Goal: Task Accomplishment & Management: Use online tool/utility

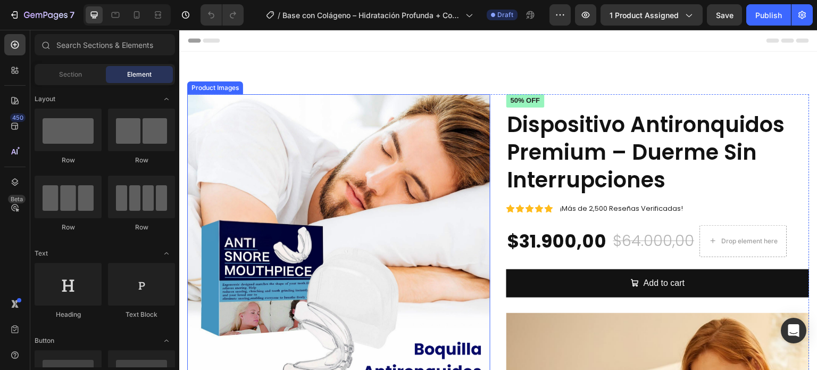
click at [460, 170] on img at bounding box center [338, 245] width 303 height 303
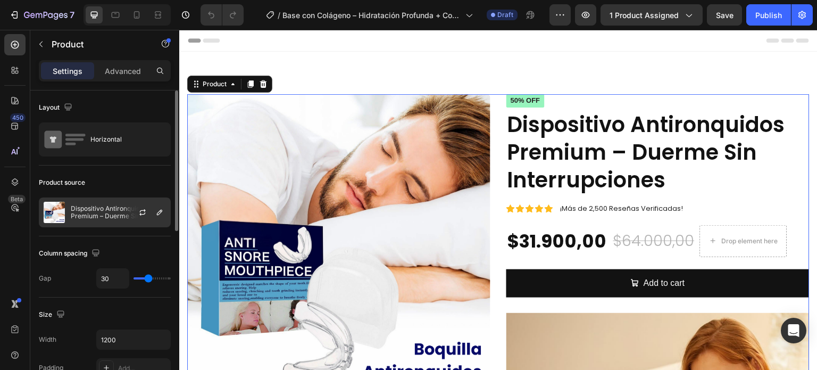
click at [90, 212] on p "Dispositivo Antironquidos Premium – Duerme Sin Interrupciones" at bounding box center [118, 212] width 95 height 15
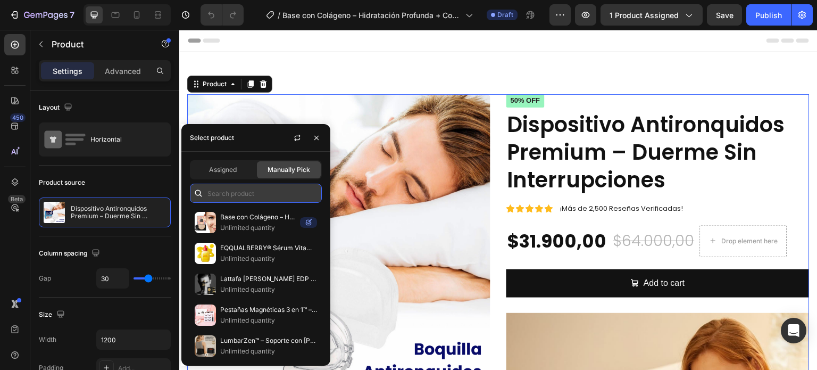
click at [253, 194] on input "text" at bounding box center [256, 193] width 132 height 19
paste input "Base con Colágeno – Hidratación Profunda + Cobertura Impecable"
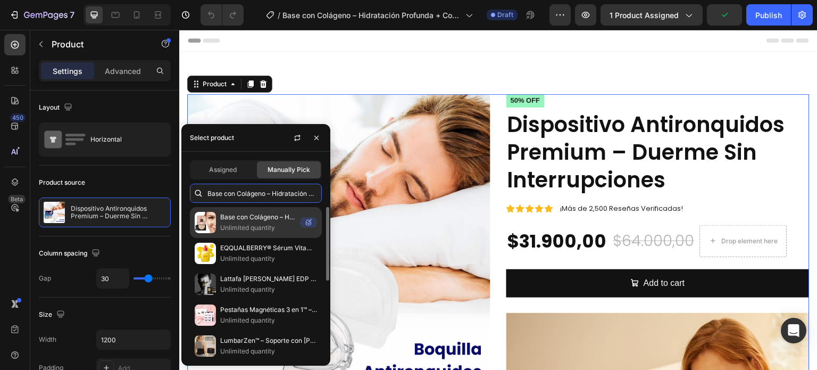
scroll to position [0, 91]
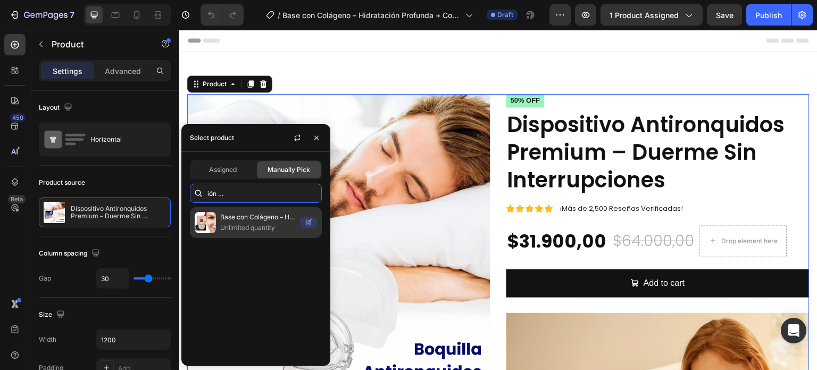
type input "Base con Colágeno – Hidratación Profunda + Cobertura Impecable"
click at [252, 208] on div "Base con Colágeno – Hidratación Profunda + Cobertura Impecable Unlimited quanti…" at bounding box center [256, 222] width 132 height 31
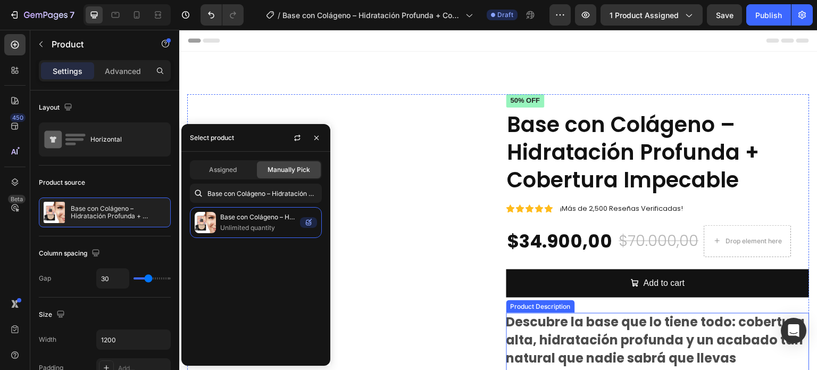
scroll to position [160, 0]
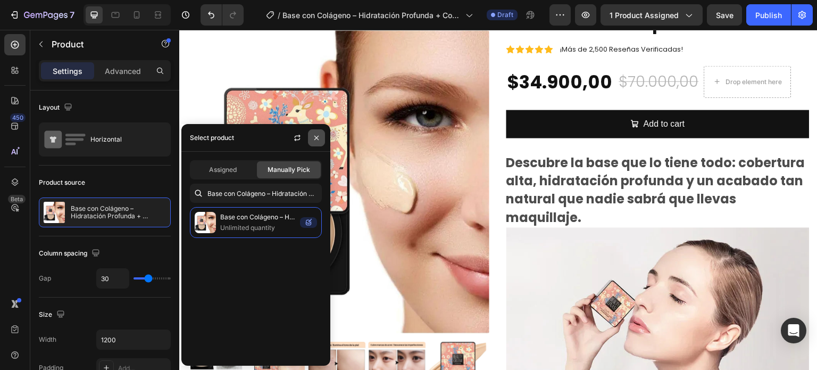
click at [311, 138] on button "button" at bounding box center [316, 137] width 17 height 17
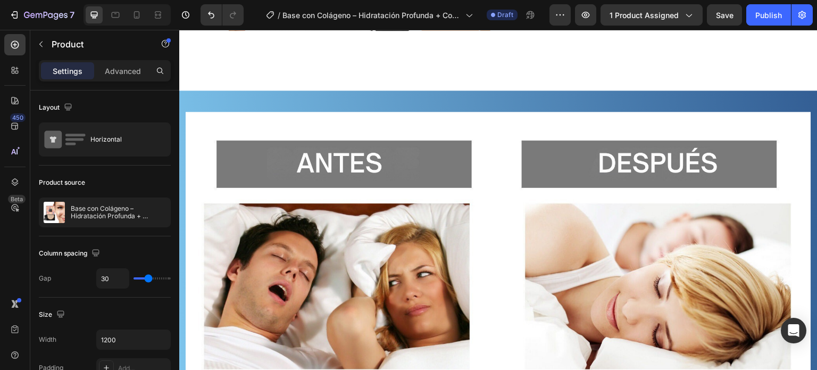
scroll to position [3459, 0]
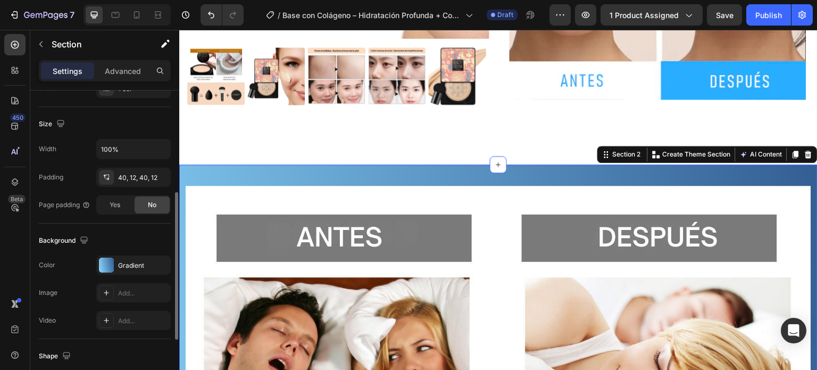
scroll to position [338, 0]
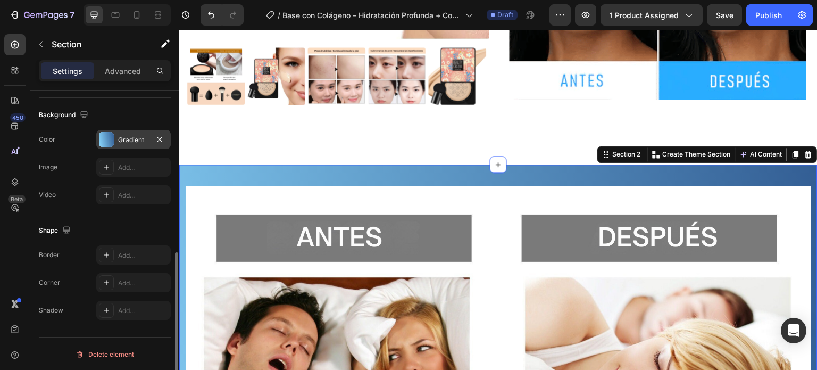
click at [110, 136] on div at bounding box center [106, 139] width 15 height 15
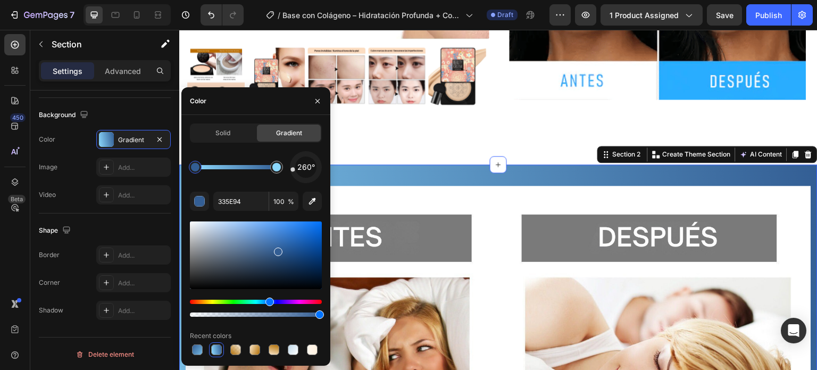
click at [193, 170] on div at bounding box center [195, 167] width 9 height 9
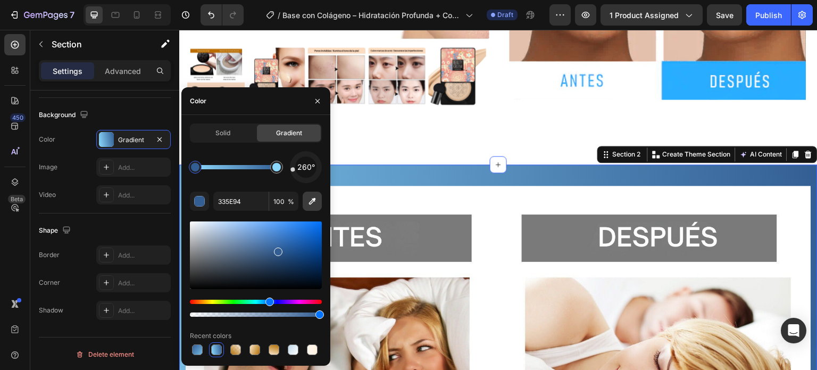
click at [311, 201] on icon "button" at bounding box center [312, 201] width 11 height 11
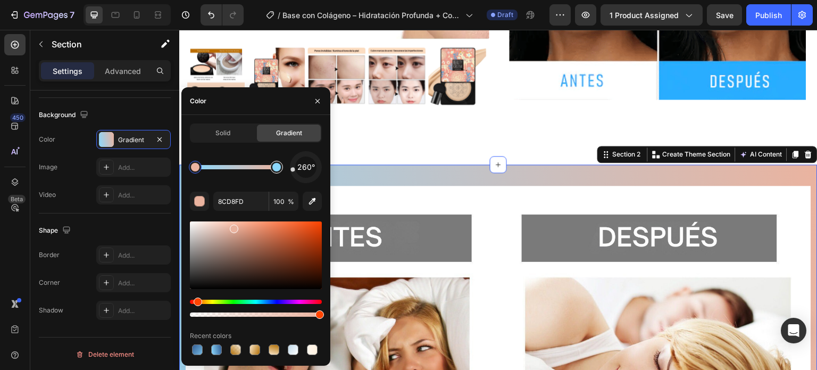
click at [275, 166] on div at bounding box center [276, 167] width 9 height 9
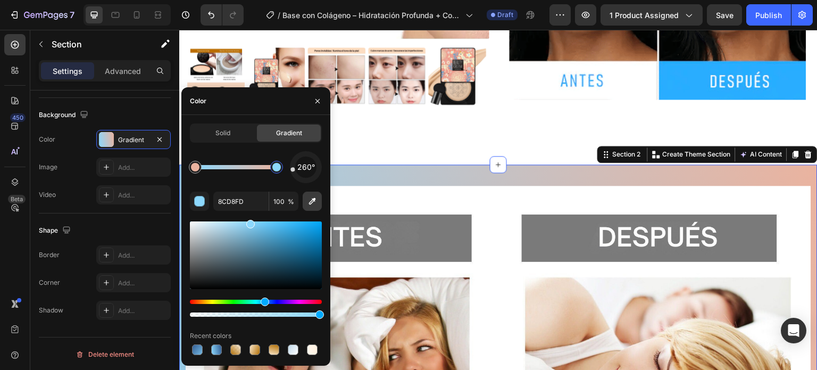
click at [312, 204] on icon "button" at bounding box center [312, 201] width 11 height 11
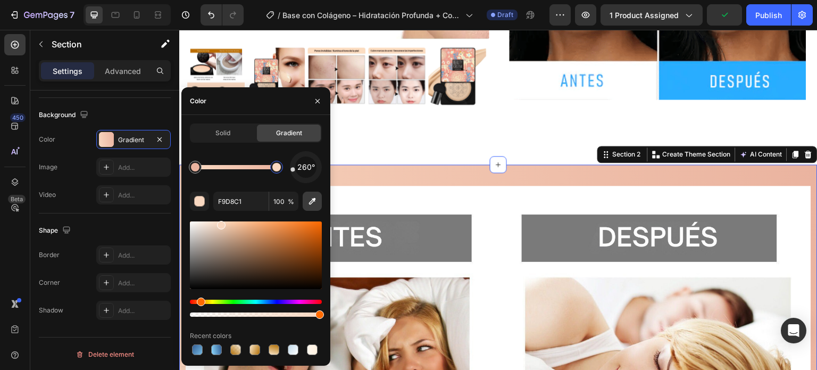
click at [309, 197] on icon "button" at bounding box center [312, 201] width 11 height 11
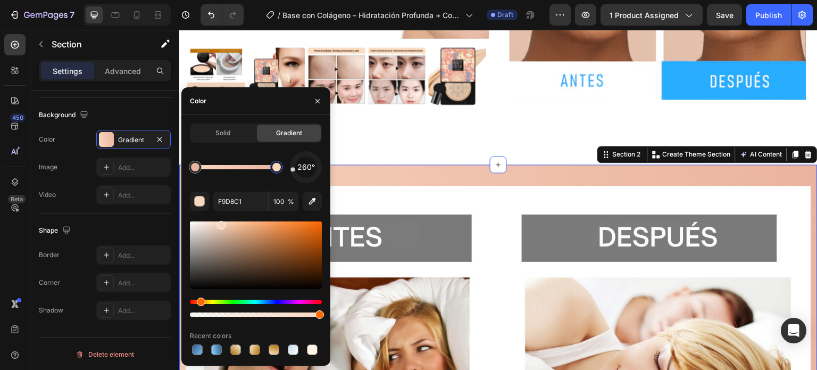
type input "FBE8E1"
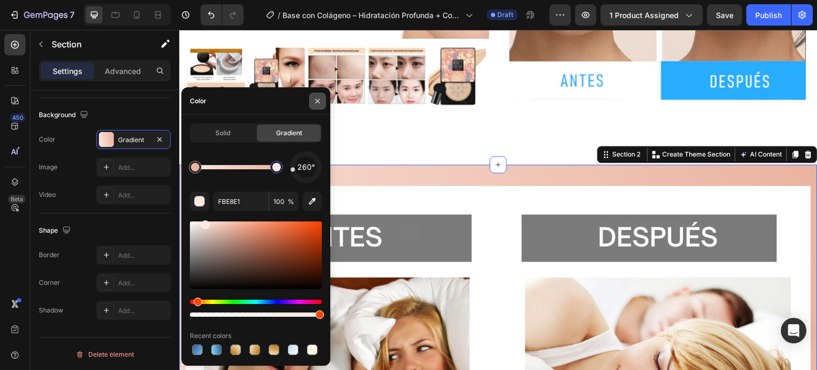
click at [318, 97] on icon "button" at bounding box center [317, 101] width 9 height 9
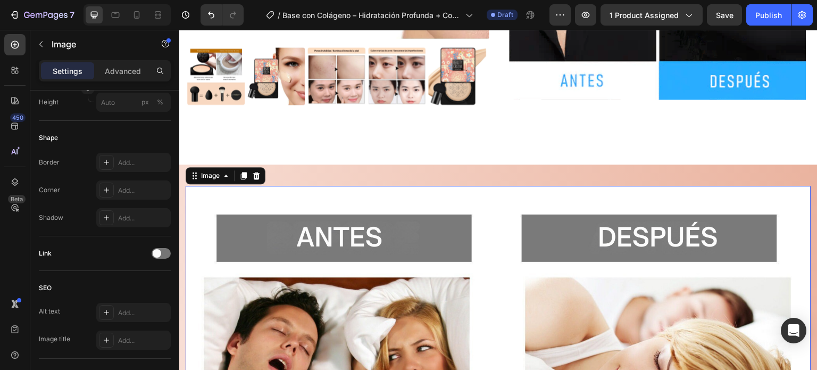
scroll to position [0, 0]
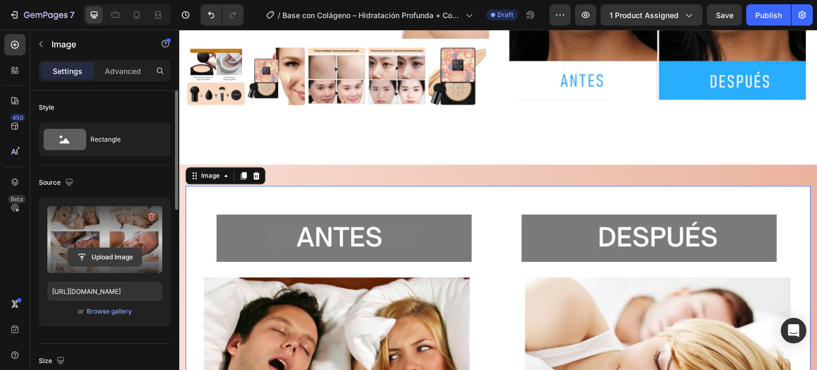
click at [96, 255] on input "file" at bounding box center [104, 257] width 73 height 18
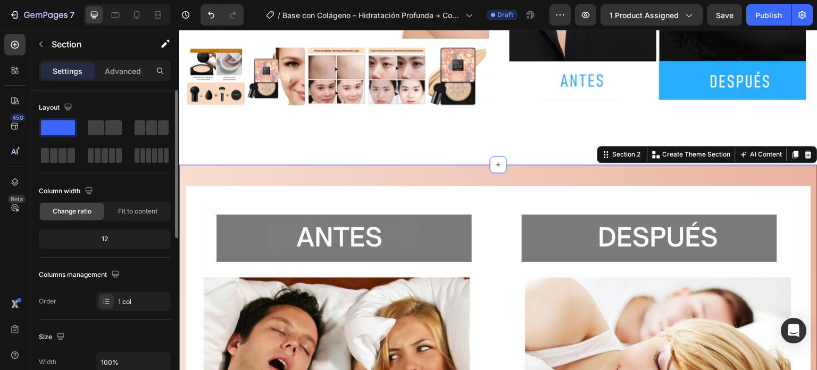
scroll to position [213, 0]
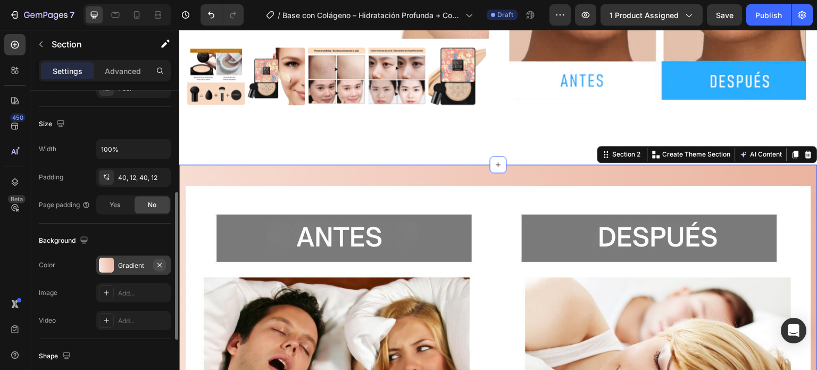
click at [159, 266] on icon "button" at bounding box center [159, 265] width 9 height 9
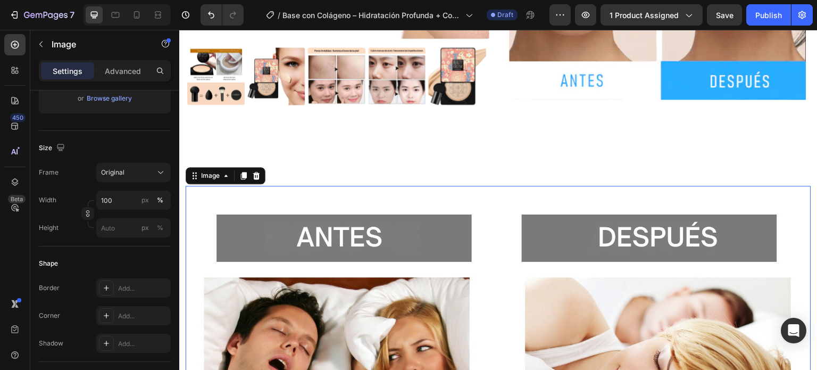
scroll to position [0, 0]
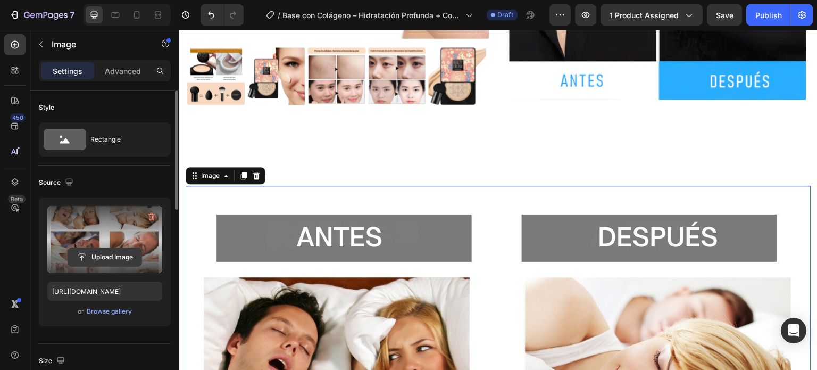
click at [102, 256] on input "file" at bounding box center [104, 257] width 73 height 18
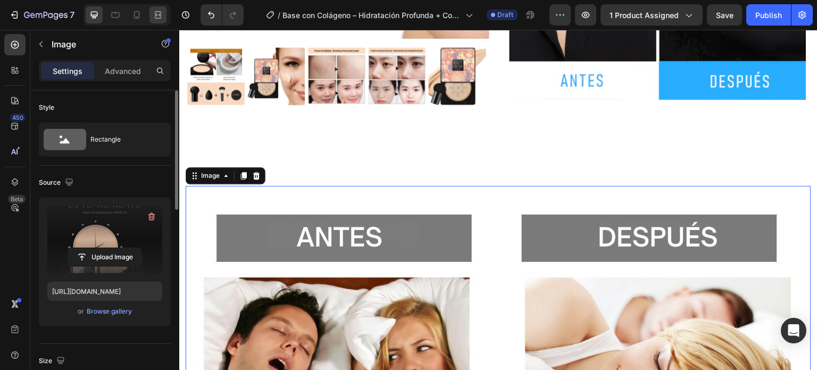
type input "[URL][DOMAIN_NAME]"
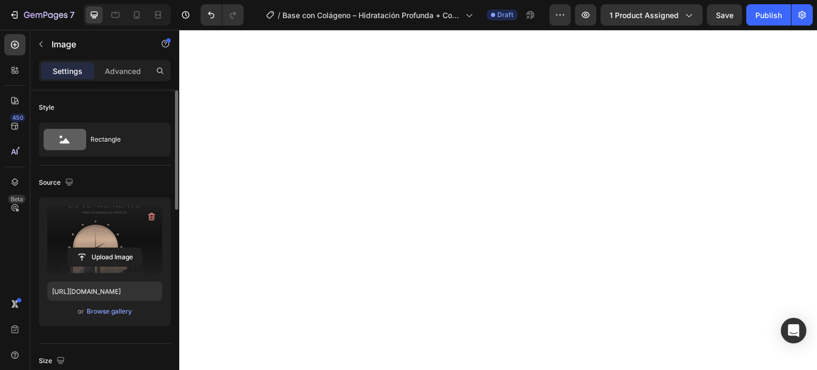
scroll to position [4098, 0]
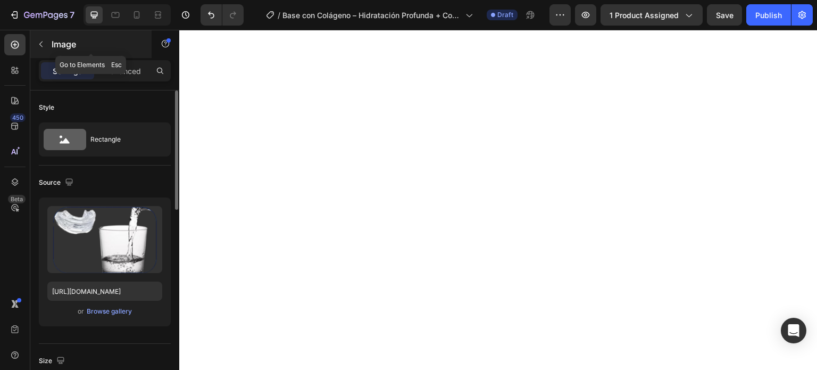
click at [44, 45] on icon "button" at bounding box center [41, 44] width 9 height 9
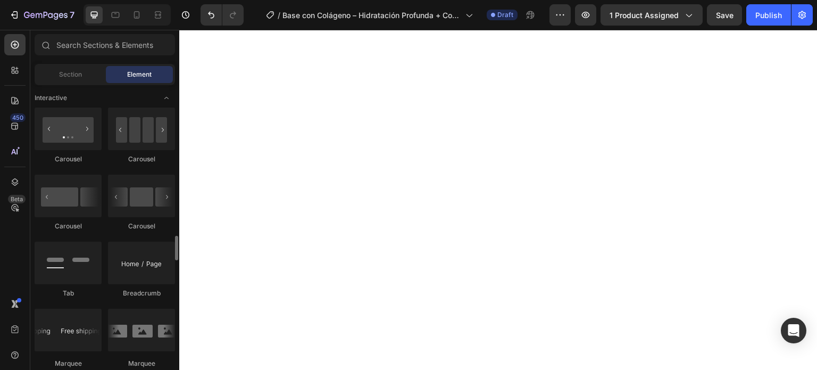
scroll to position [1118, 0]
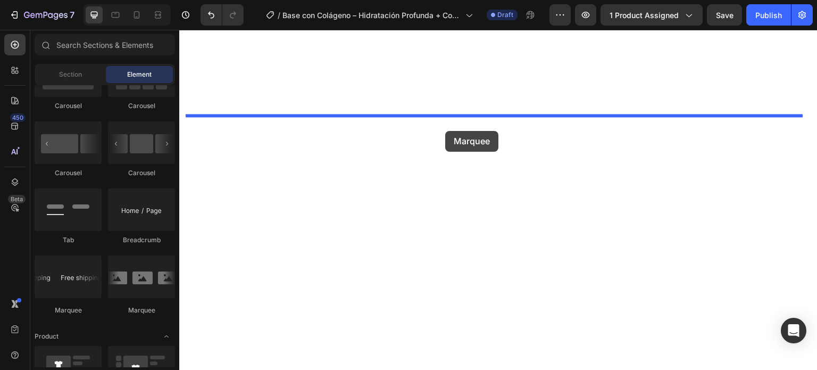
drag, startPoint x: 327, startPoint y: 312, endPoint x: 445, endPoint y: 131, distance: 216.8
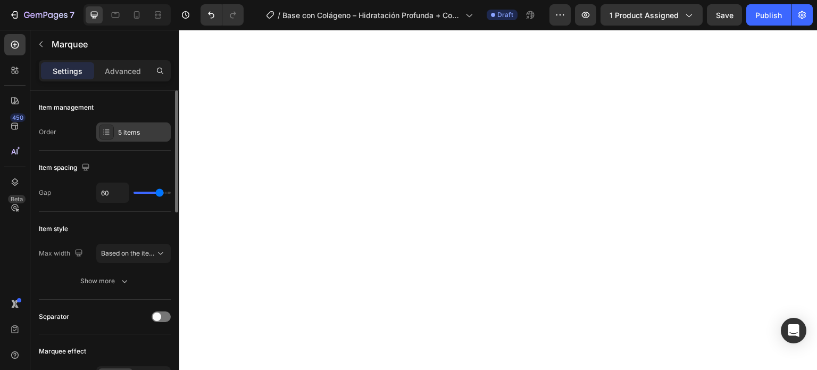
click at [133, 131] on div "5 items" at bounding box center [143, 133] width 50 height 10
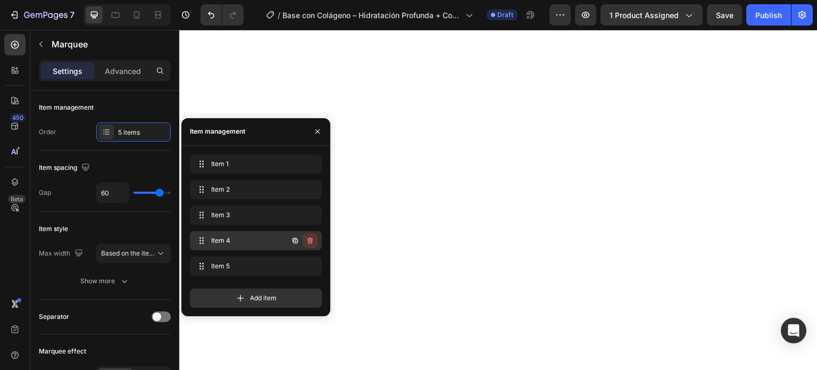
click at [312, 239] on icon "button" at bounding box center [310, 240] width 9 height 9
click at [306, 241] on div "Delete" at bounding box center [303, 241] width 20 height 10
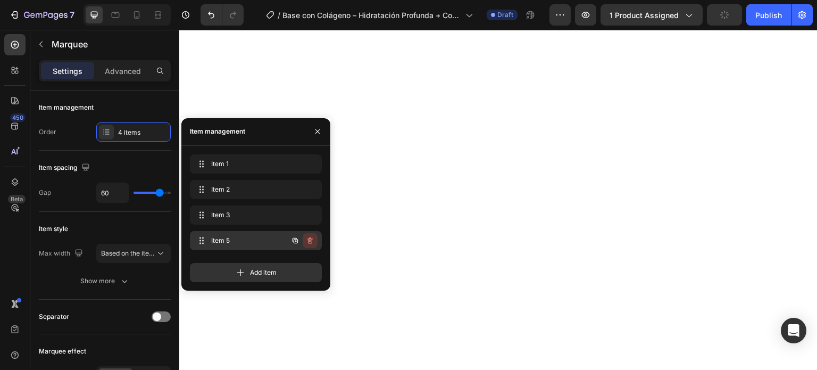
click at [310, 242] on icon "button" at bounding box center [310, 240] width 9 height 9
click at [311, 238] on div "Delete" at bounding box center [303, 241] width 20 height 10
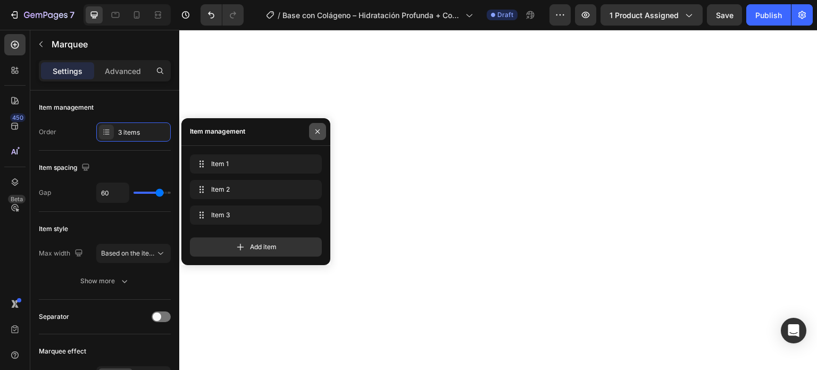
click at [317, 129] on icon "button" at bounding box center [317, 131] width 9 height 9
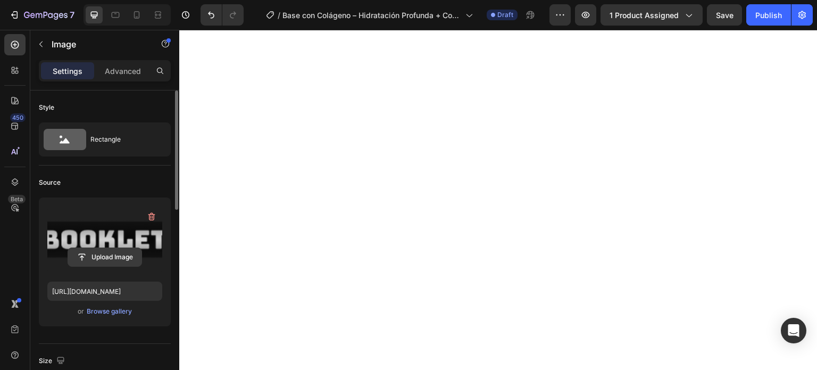
click at [105, 255] on input "file" at bounding box center [104, 257] width 73 height 18
click at [93, 254] on input "file" at bounding box center [104, 257] width 73 height 18
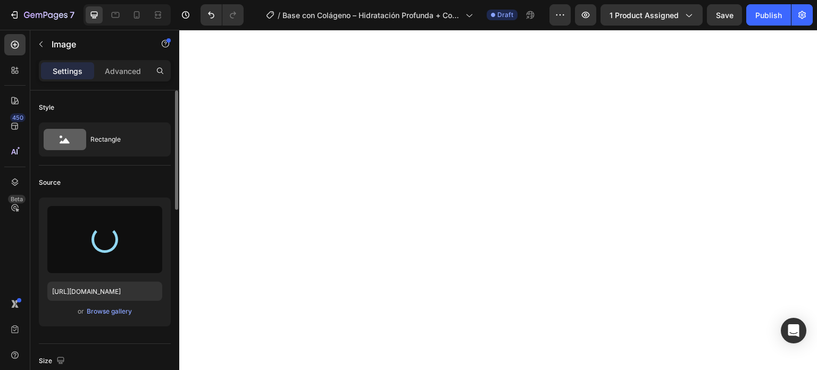
type input "[URL][DOMAIN_NAME]"
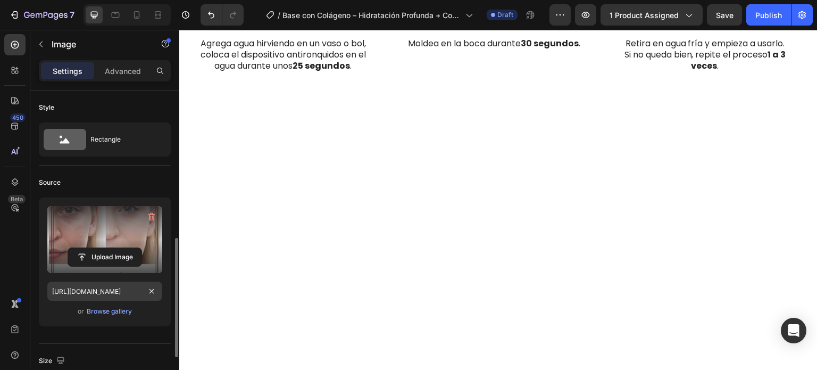
scroll to position [160, 0]
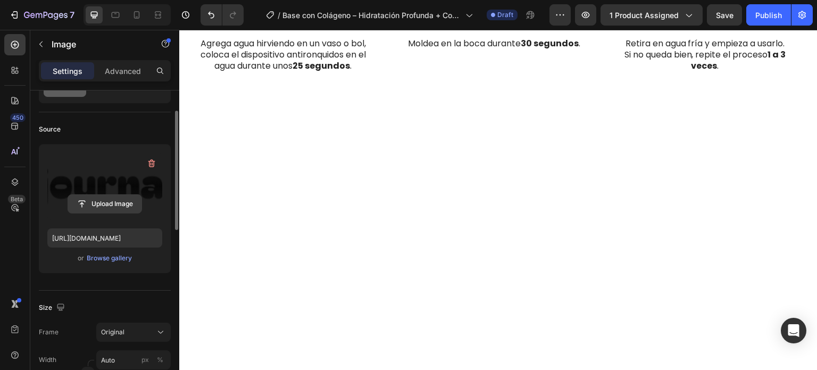
click at [110, 204] on input "file" at bounding box center [104, 204] width 73 height 18
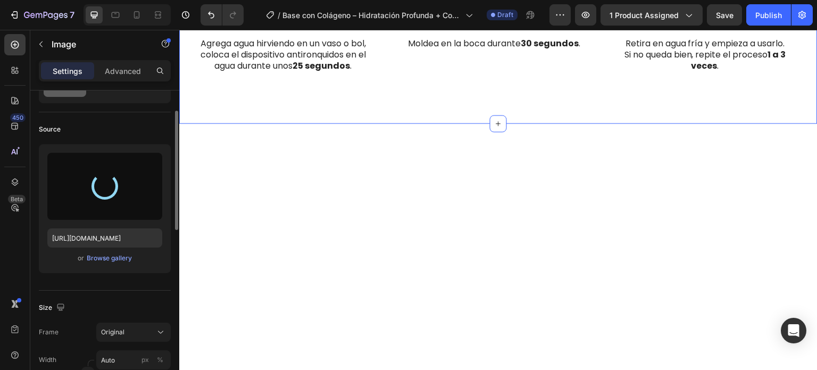
type input "[URL][DOMAIN_NAME]"
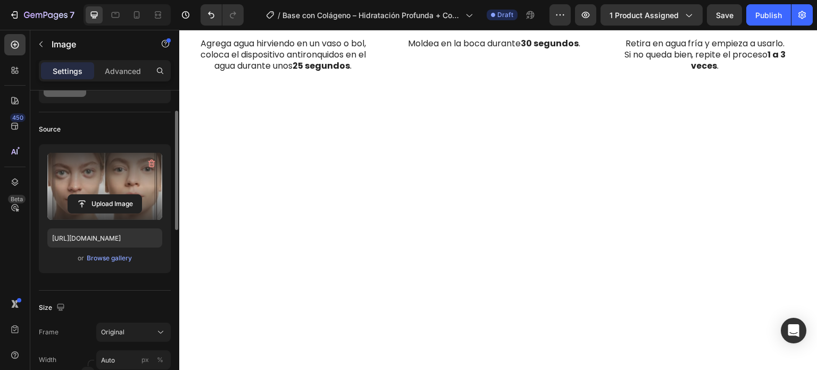
drag, startPoint x: 670, startPoint y: 200, endPoint x: 638, endPoint y: 201, distance: 31.9
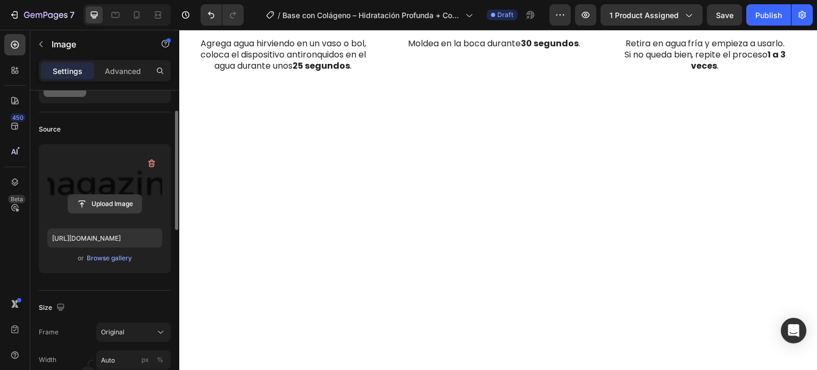
click at [128, 202] on input "file" at bounding box center [104, 204] width 73 height 18
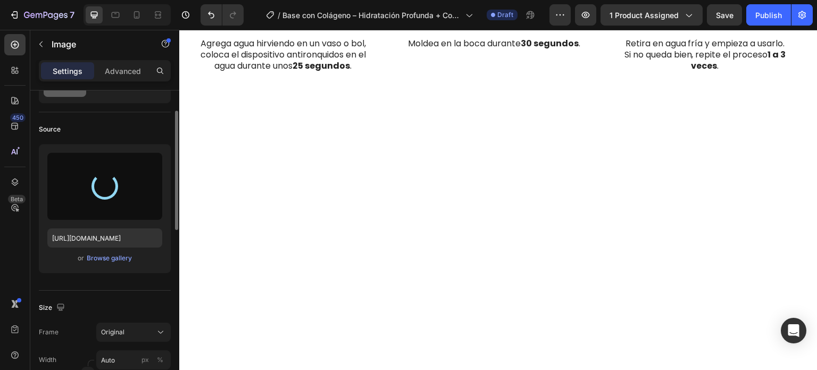
type input "[URL][DOMAIN_NAME]"
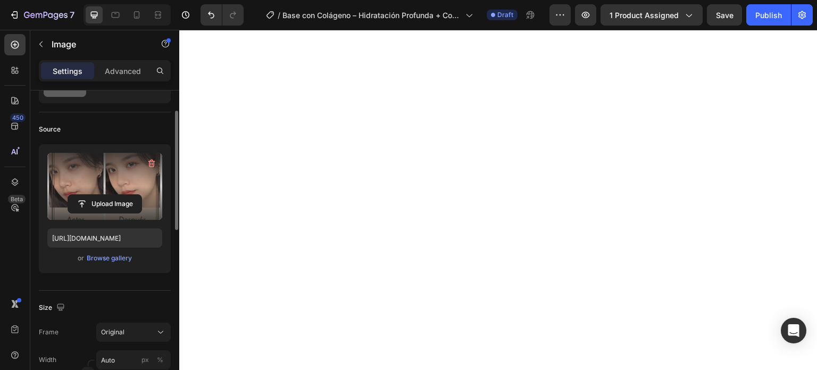
scroll to position [4311, 0]
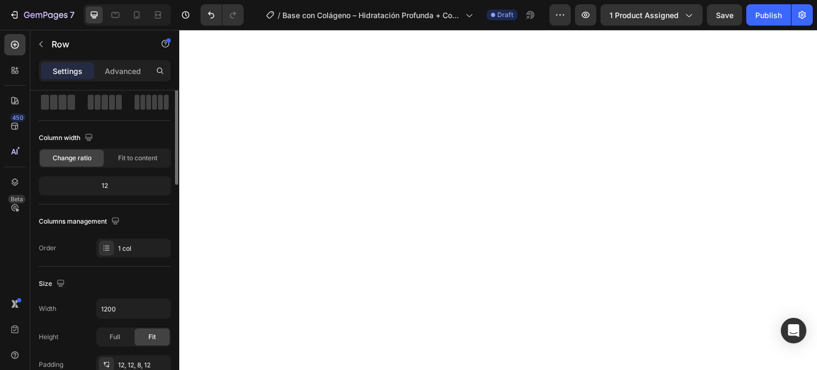
scroll to position [0, 0]
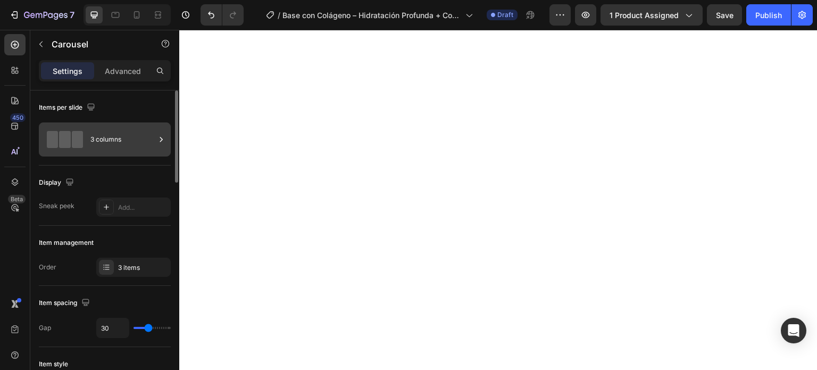
click at [143, 138] on div "3 columns" at bounding box center [122, 139] width 65 height 24
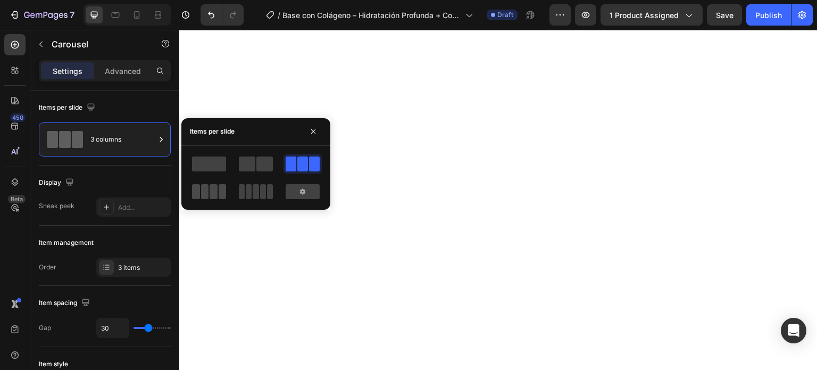
drag, startPoint x: 206, startPoint y: 189, endPoint x: 466, endPoint y: 143, distance: 263.9
click at [206, 189] on span at bounding box center [205, 191] width 8 height 15
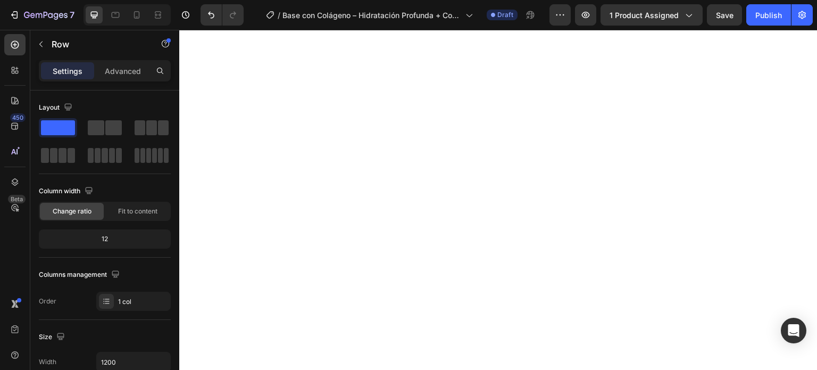
drag, startPoint x: 557, startPoint y: 198, endPoint x: 683, endPoint y: 207, distance: 126.5
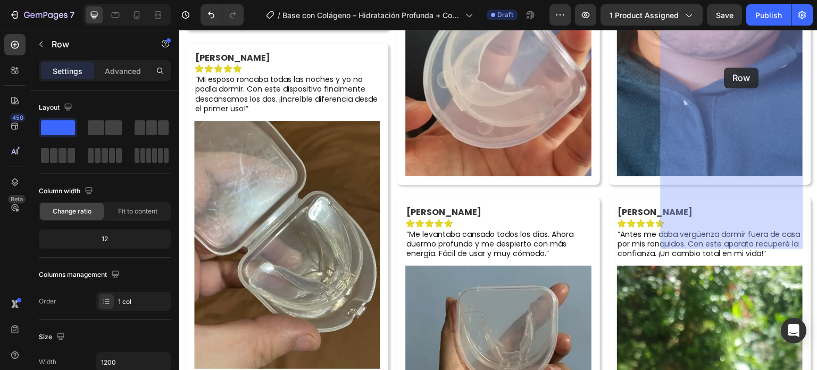
scroll to position [4590, 0]
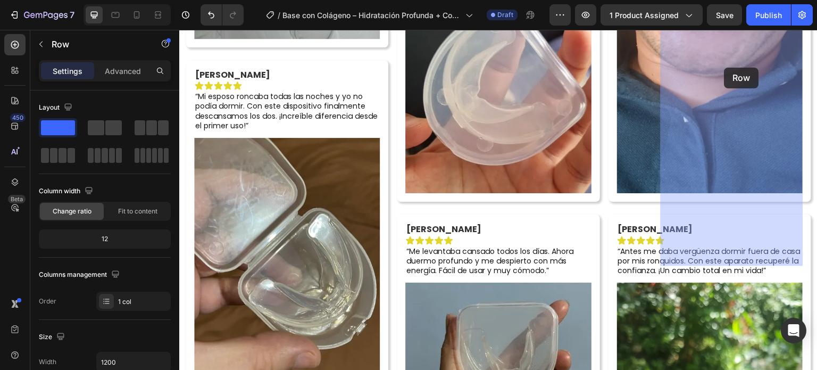
drag, startPoint x: 510, startPoint y: 58, endPoint x: 725, endPoint y: 68, distance: 215.2
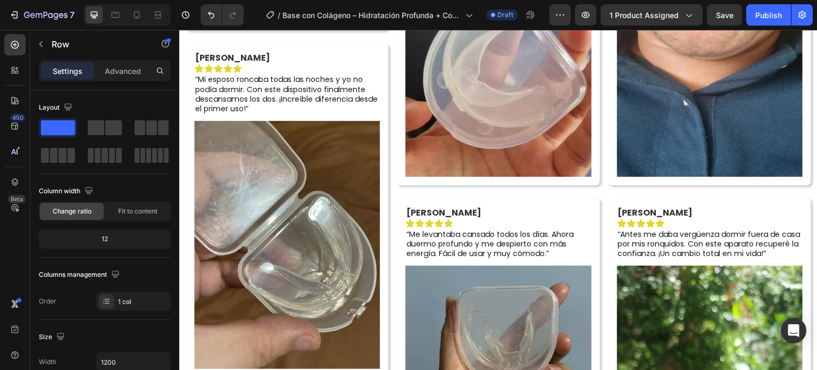
scroll to position [4422, 0]
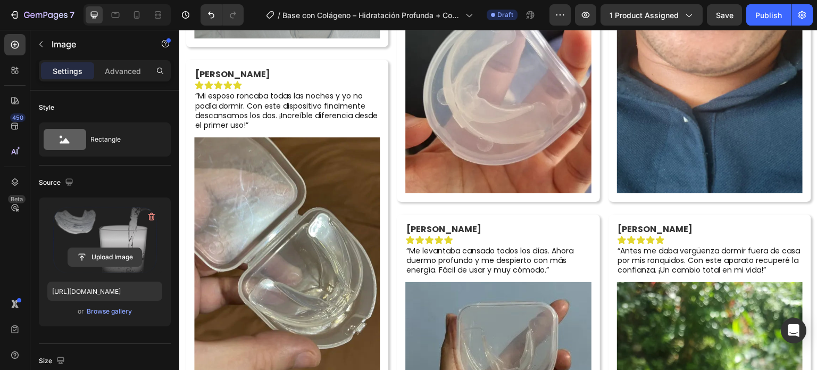
click at [94, 260] on input "file" at bounding box center [104, 257] width 73 height 18
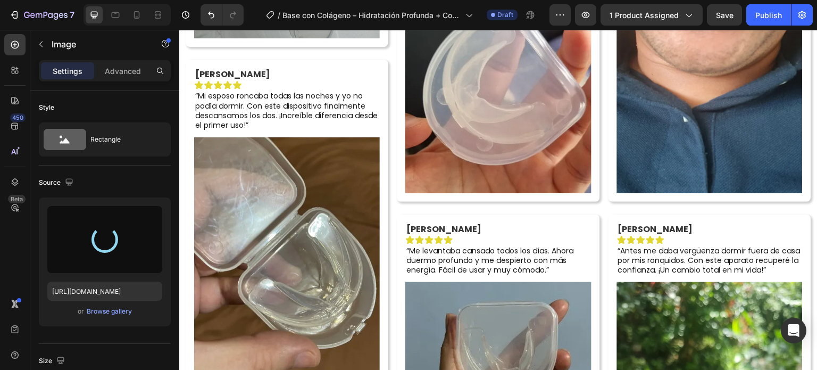
type input "[URL][DOMAIN_NAME]"
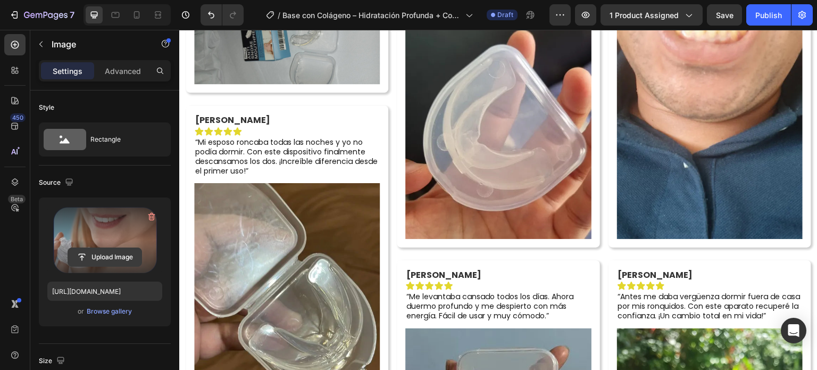
click at [97, 257] on input "file" at bounding box center [104, 257] width 73 height 18
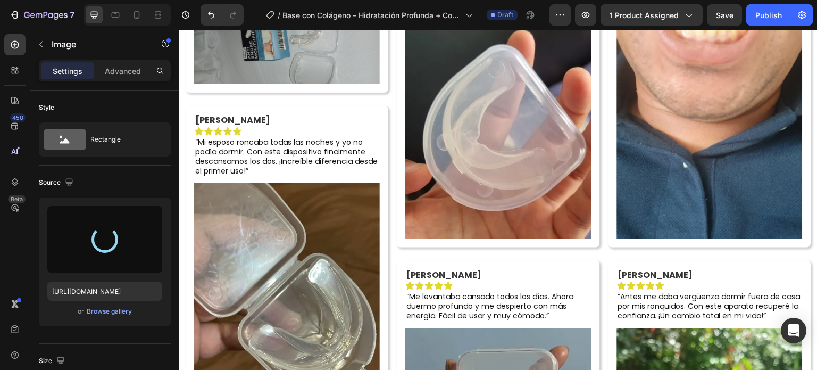
type input "[URL][DOMAIN_NAME]"
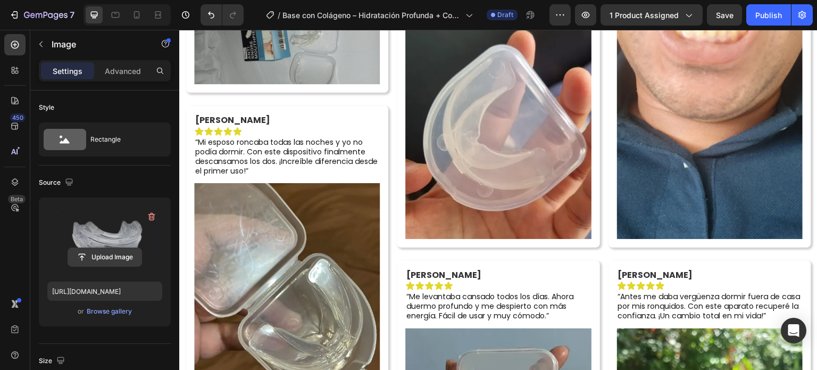
click at [115, 257] on input "file" at bounding box center [104, 257] width 73 height 18
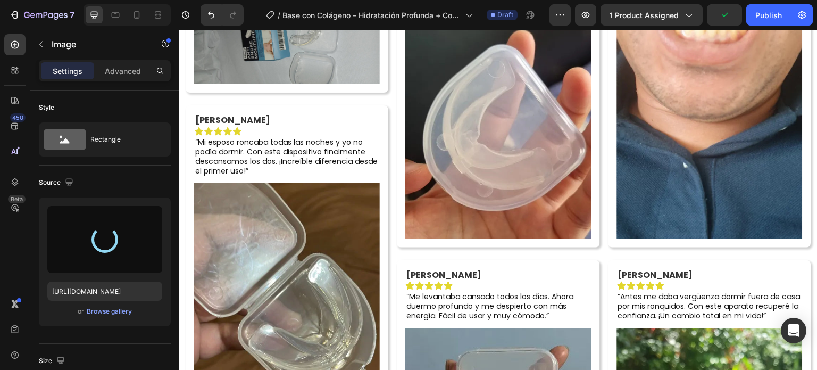
type input "[URL][DOMAIN_NAME]"
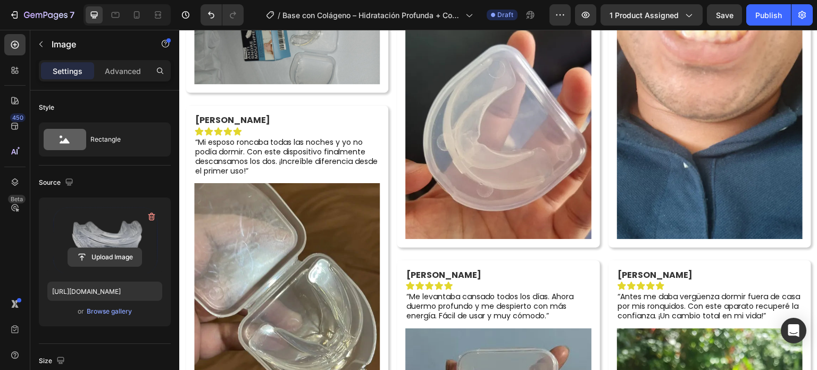
click at [107, 252] on input "file" at bounding box center [104, 257] width 73 height 18
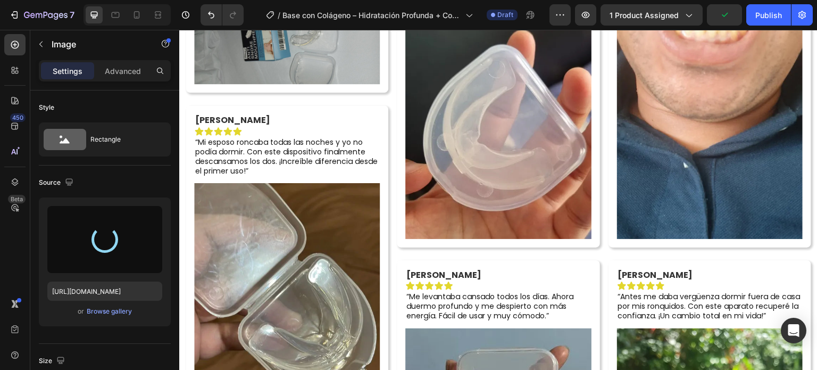
type input "[URL][DOMAIN_NAME]"
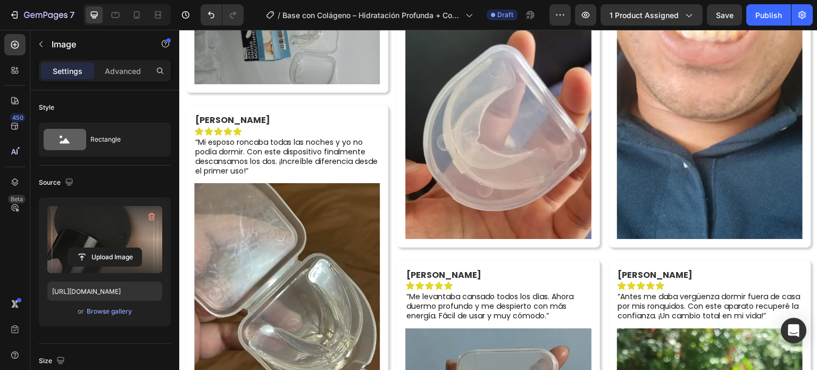
drag, startPoint x: 261, startPoint y: 280, endPoint x: 281, endPoint y: 294, distance: 23.8
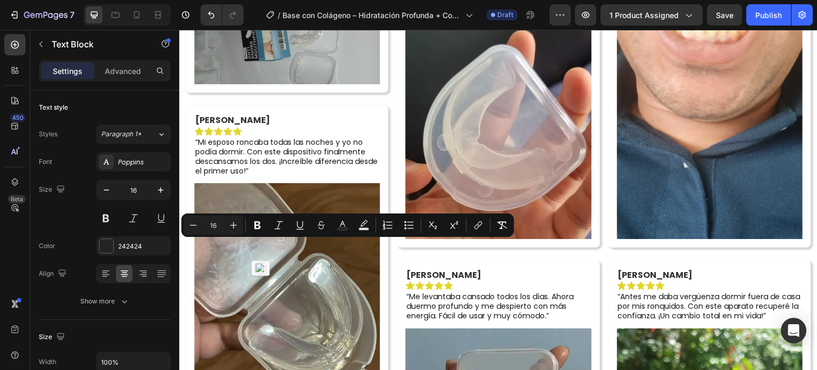
drag, startPoint x: 279, startPoint y: 294, endPoint x: 196, endPoint y: 251, distance: 93.1
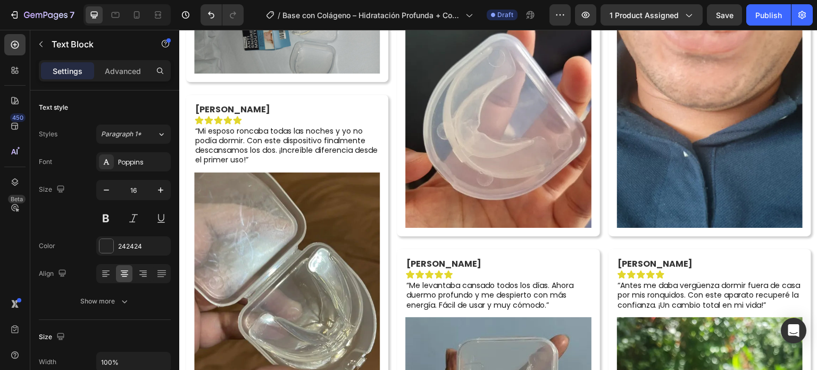
click at [112, 249] on div at bounding box center [107, 246] width 14 height 14
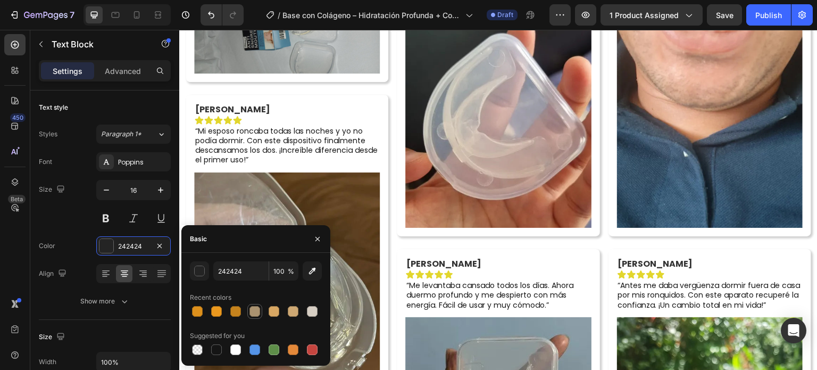
drag, startPoint x: 253, startPoint y: 315, endPoint x: 238, endPoint y: 258, distance: 59.0
click at [253, 315] on div at bounding box center [255, 311] width 11 height 11
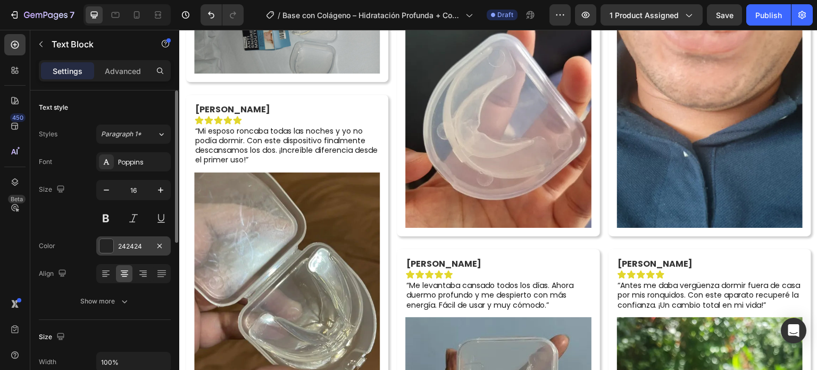
click at [112, 252] on div "242424" at bounding box center [133, 245] width 75 height 19
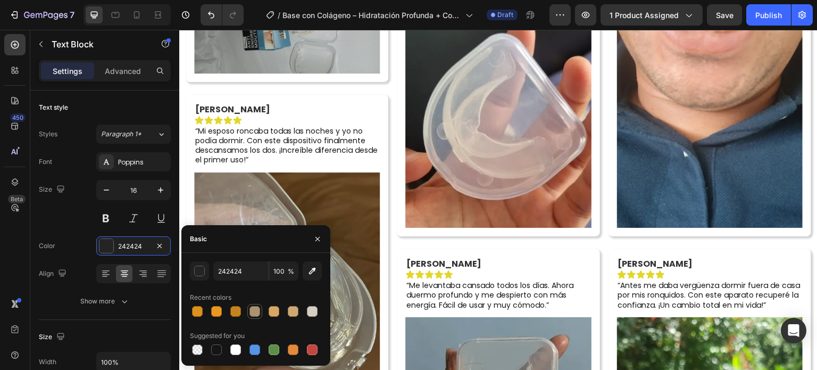
click at [257, 310] on div at bounding box center [255, 311] width 11 height 11
type input "AB9370"
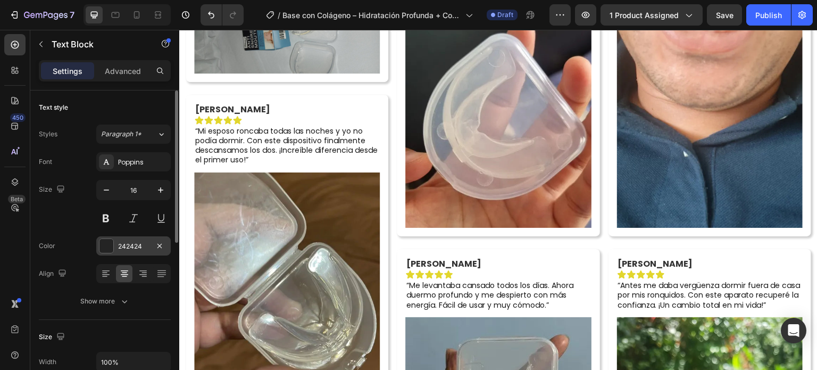
click at [113, 249] on div at bounding box center [107, 246] width 14 height 14
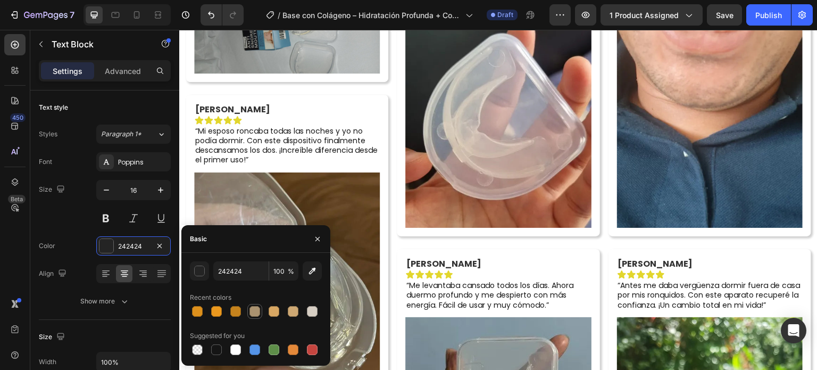
click at [254, 311] on div at bounding box center [255, 311] width 11 height 11
type input "AB9370"
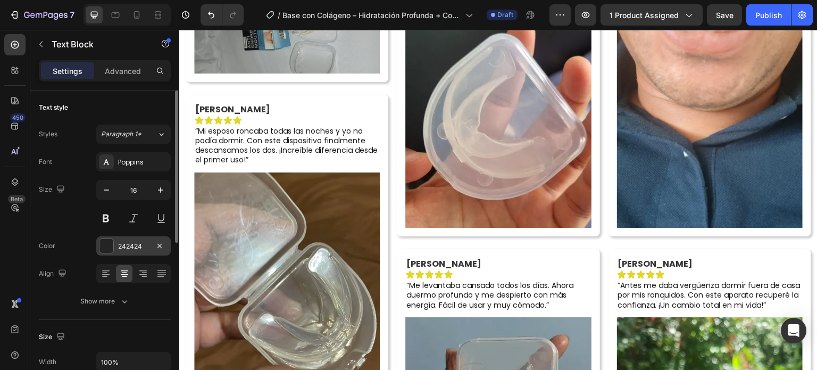
click at [110, 251] on div at bounding box center [107, 246] width 14 height 14
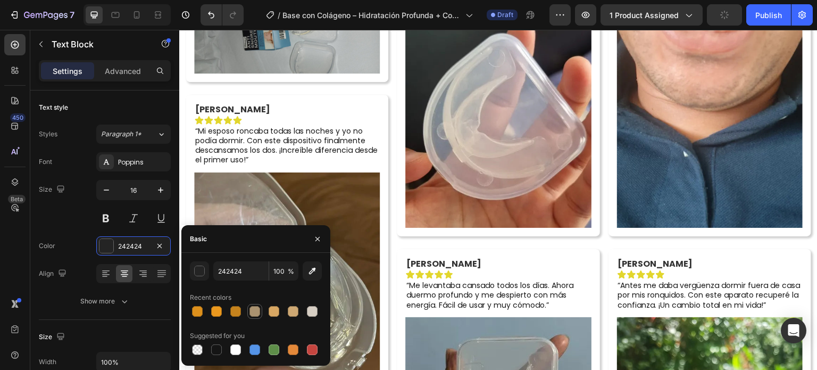
click at [258, 315] on div at bounding box center [255, 311] width 11 height 11
type input "AB9370"
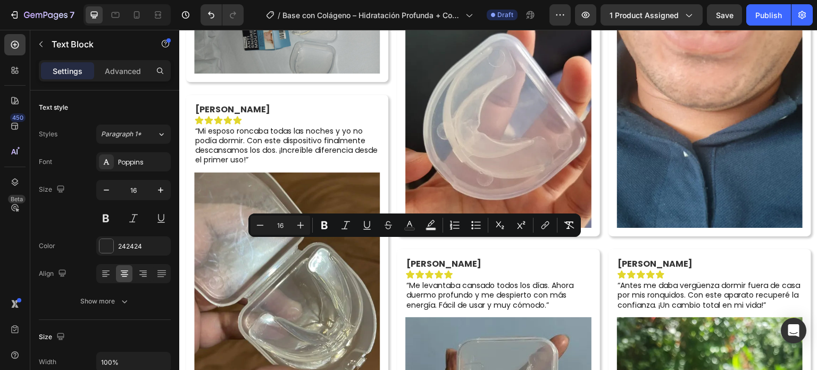
drag, startPoint x: 432, startPoint y: 265, endPoint x: 359, endPoint y: 250, distance: 73.9
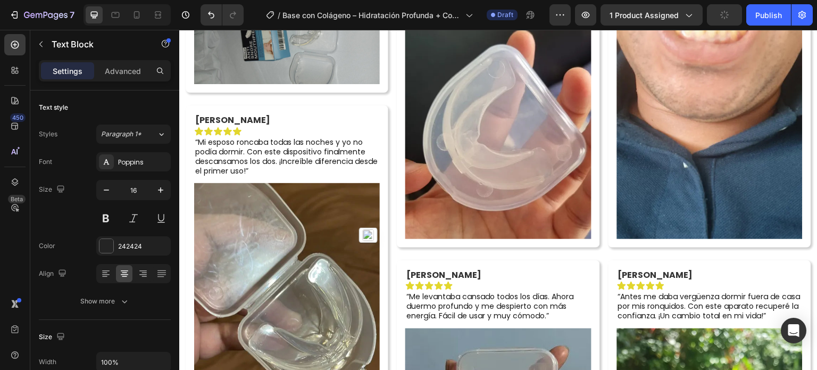
drag, startPoint x: 579, startPoint y: 270, endPoint x: 511, endPoint y: 249, distance: 70.4
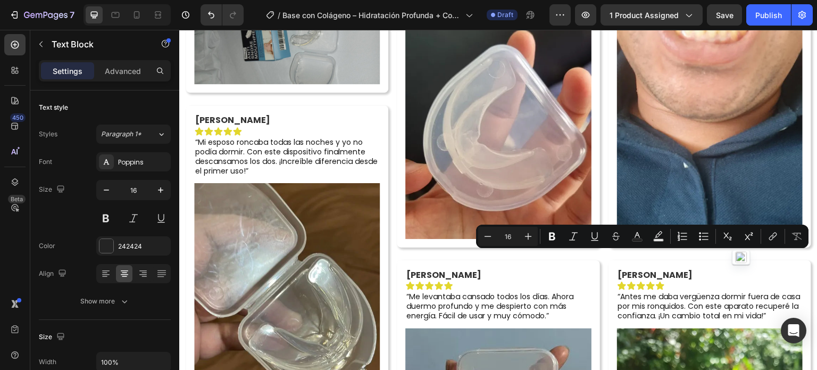
drag, startPoint x: 776, startPoint y: 283, endPoint x: 682, endPoint y: 262, distance: 96.5
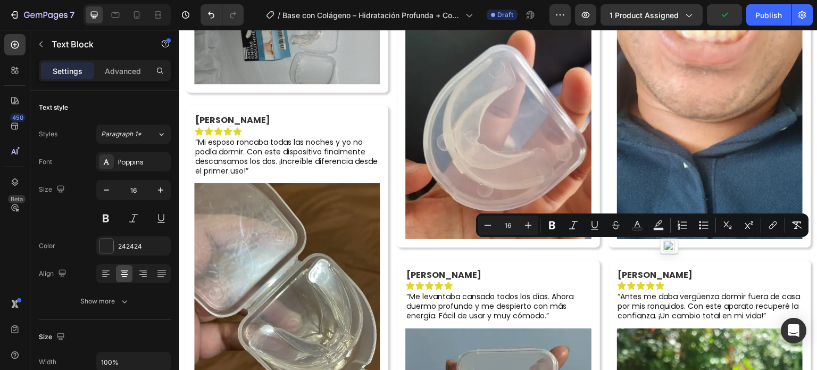
drag, startPoint x: 779, startPoint y: 282, endPoint x: 669, endPoint y: 249, distance: 115.0
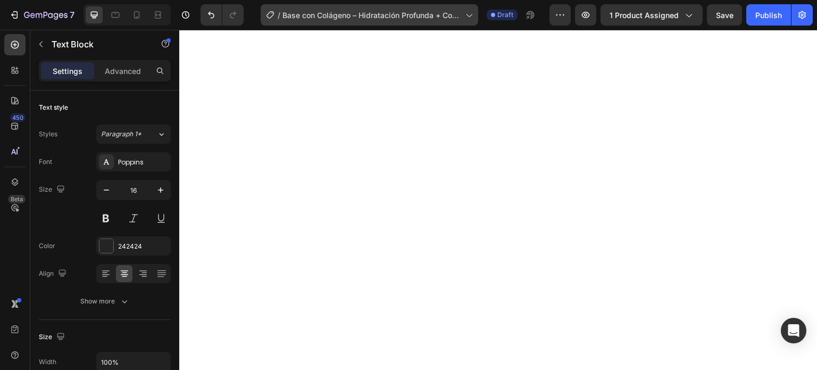
scroll to position [3798, 0]
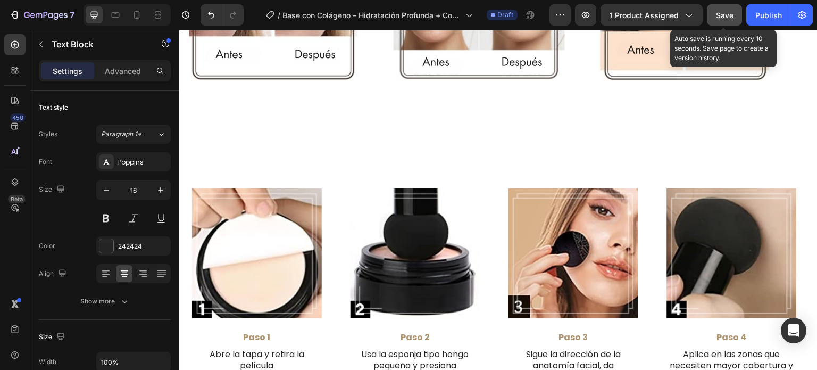
click at [732, 14] on span "Save" at bounding box center [725, 15] width 18 height 9
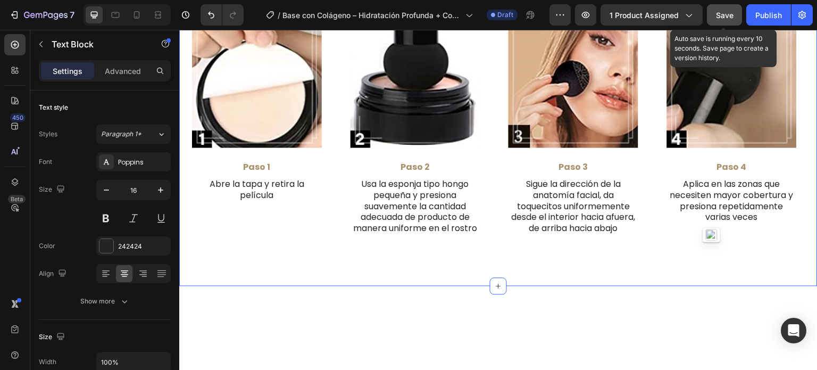
scroll to position [4011, 0]
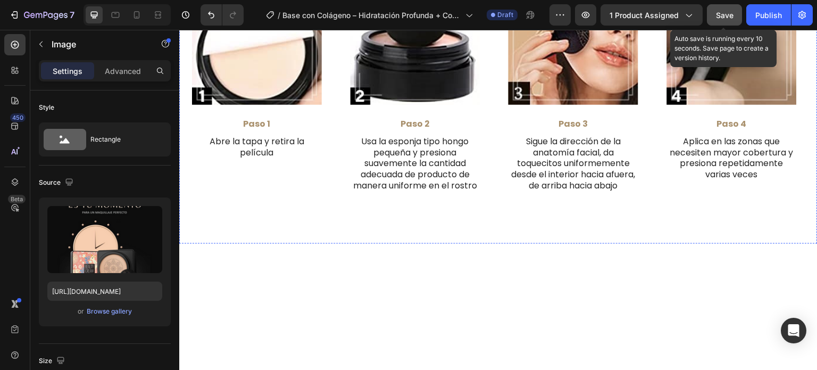
scroll to position [3798, 0]
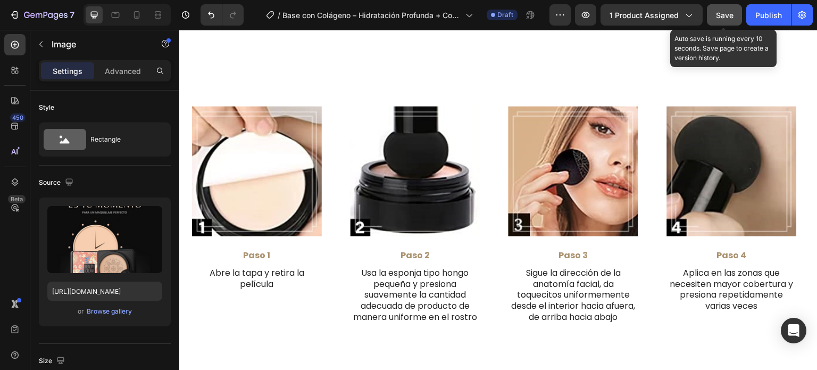
drag, startPoint x: 493, startPoint y: 345, endPoint x: 497, endPoint y: 332, distance: 13.8
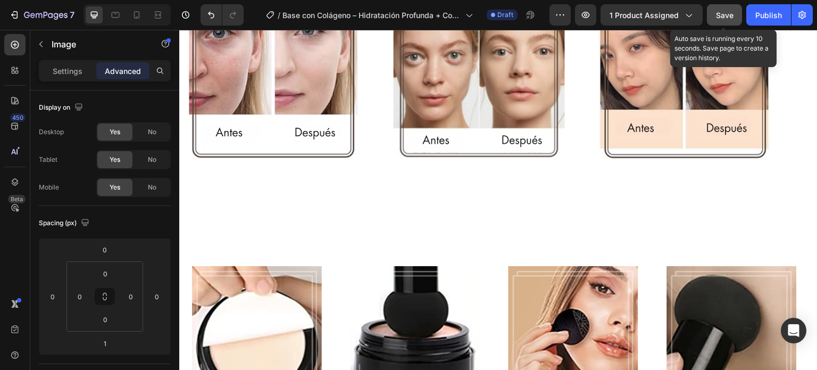
scroll to position [3536, 0]
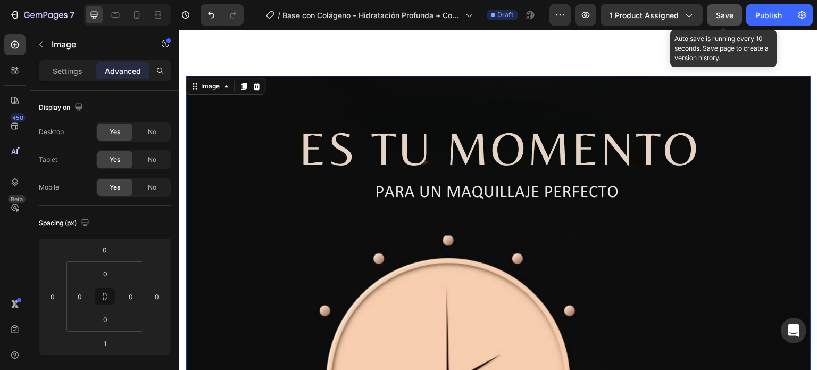
click at [241, 85] on icon at bounding box center [244, 86] width 6 height 7
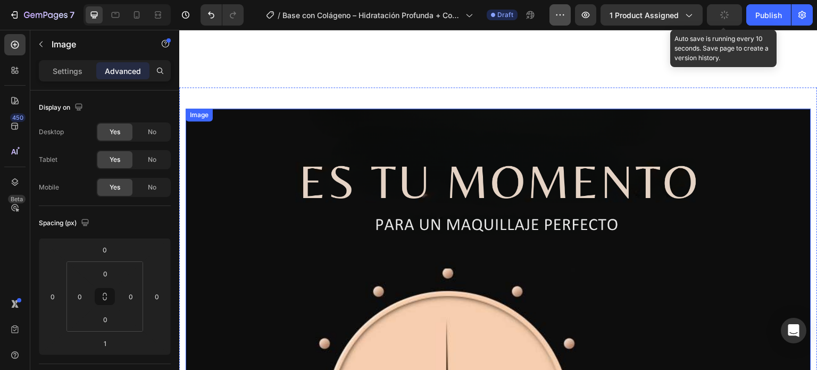
scroll to position [4064, 0]
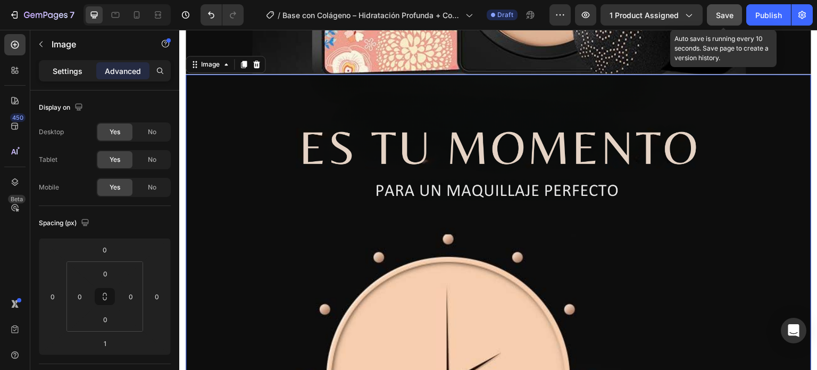
click at [63, 77] on div "Settings" at bounding box center [67, 70] width 53 height 17
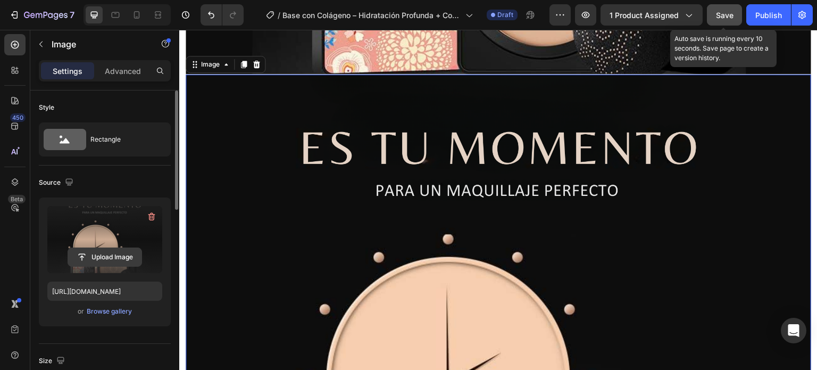
click at [97, 252] on input "file" at bounding box center [104, 257] width 73 height 18
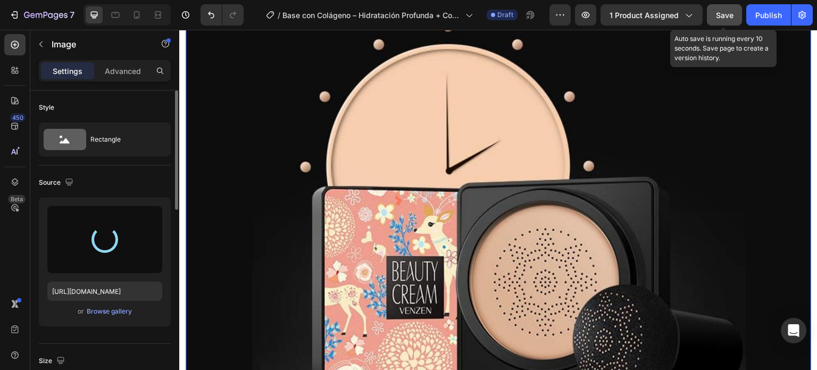
scroll to position [4490, 0]
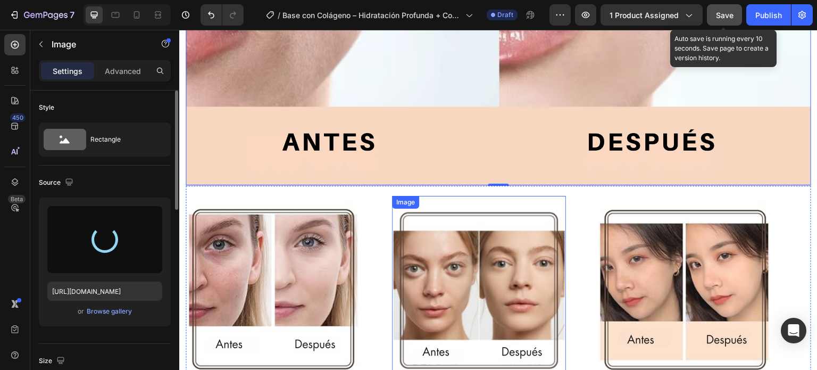
type input "[URL][DOMAIN_NAME]"
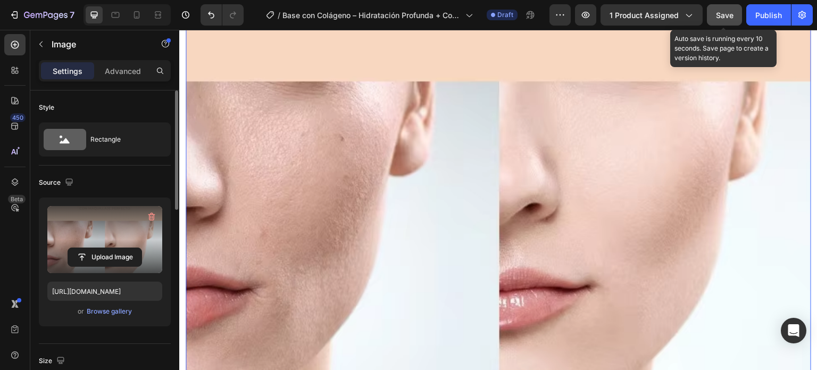
scroll to position [4064, 0]
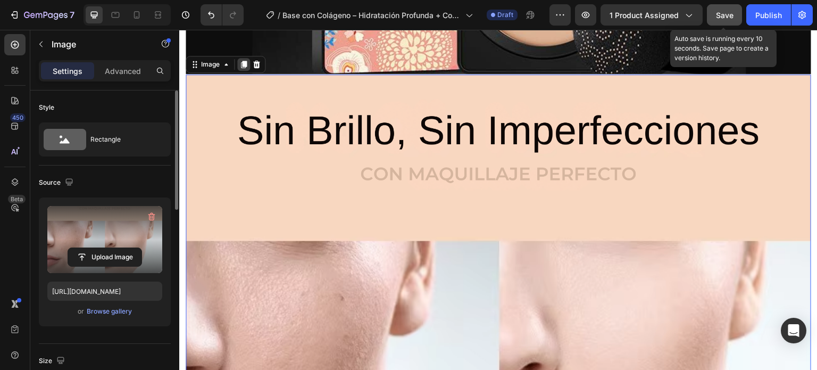
click at [240, 60] on icon at bounding box center [243, 64] width 9 height 9
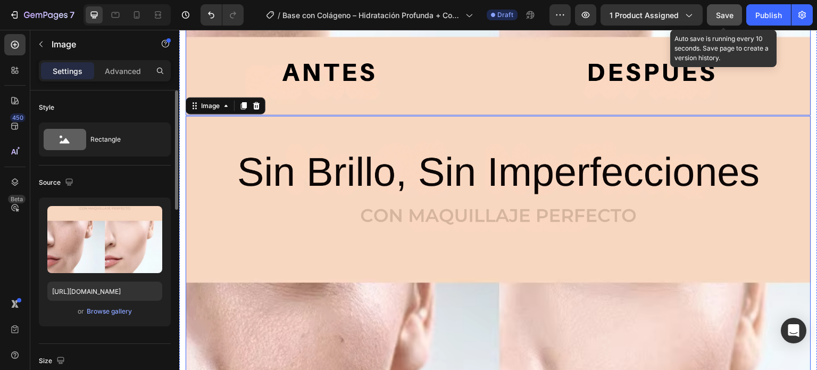
scroll to position [4595, 0]
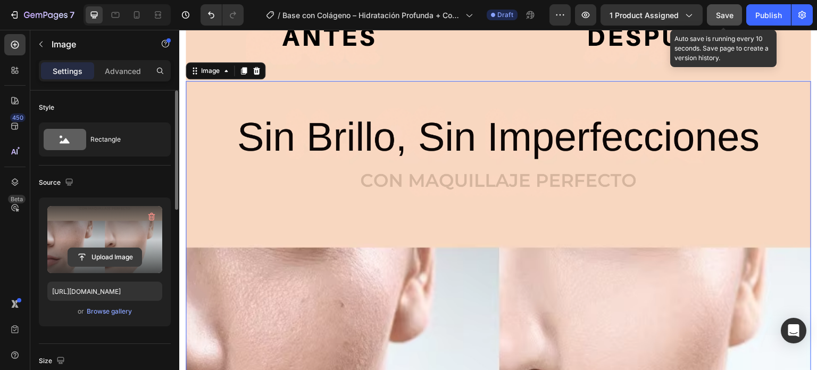
click at [115, 251] on input "file" at bounding box center [104, 257] width 73 height 18
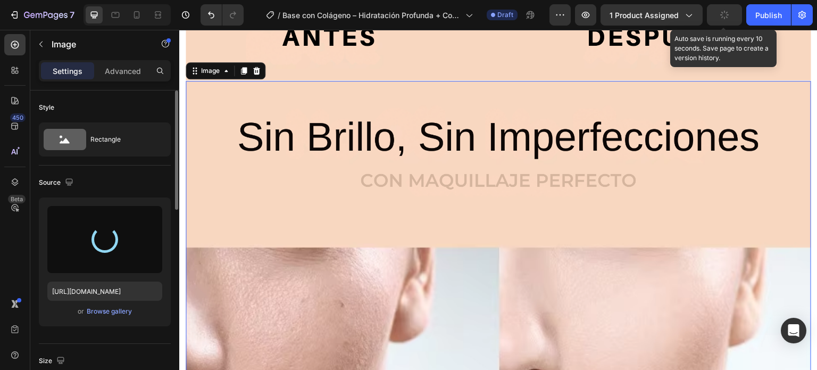
scroll to position [4861, 0]
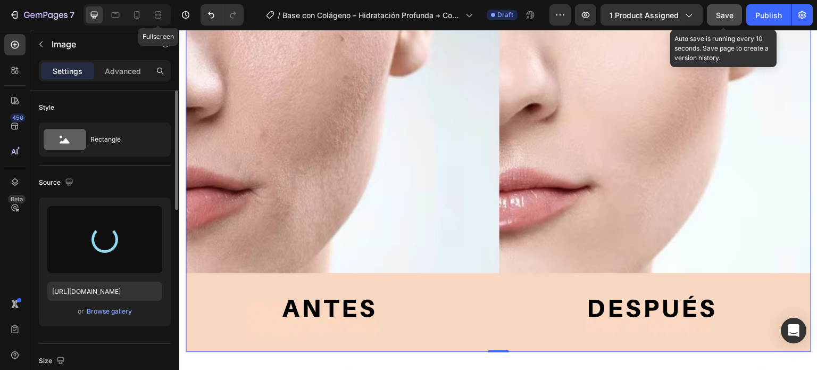
type input "[URL][DOMAIN_NAME]"
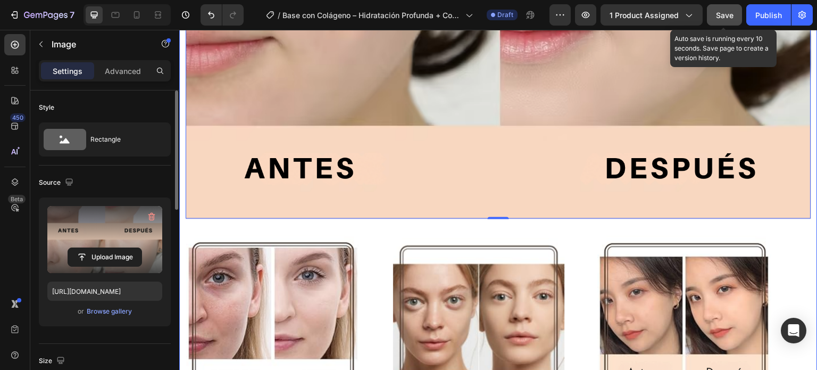
scroll to position [5180, 0]
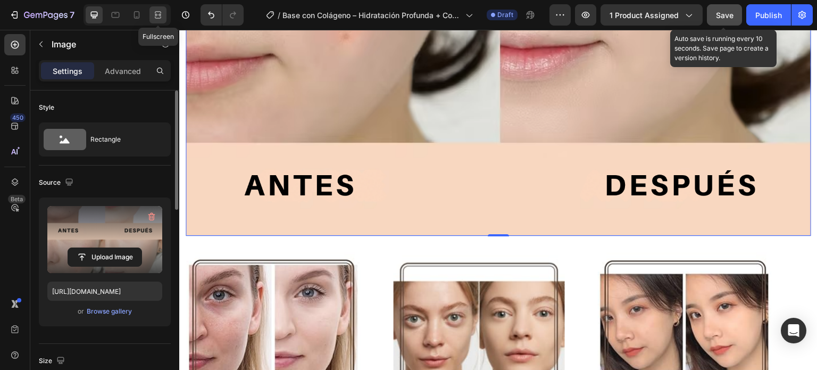
click at [158, 15] on icon at bounding box center [158, 15] width 11 height 11
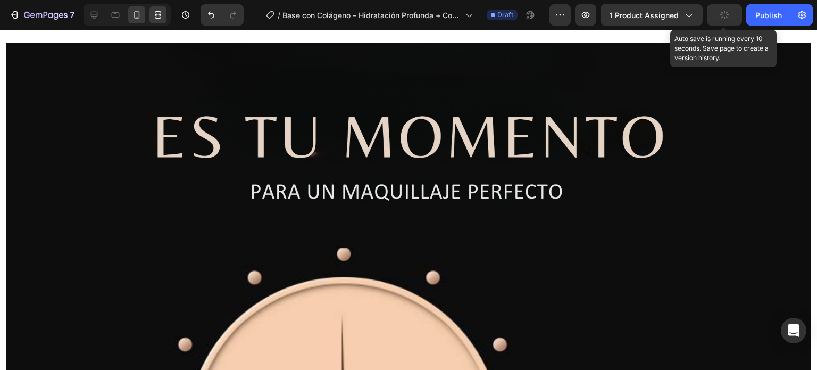
scroll to position [3089, 0]
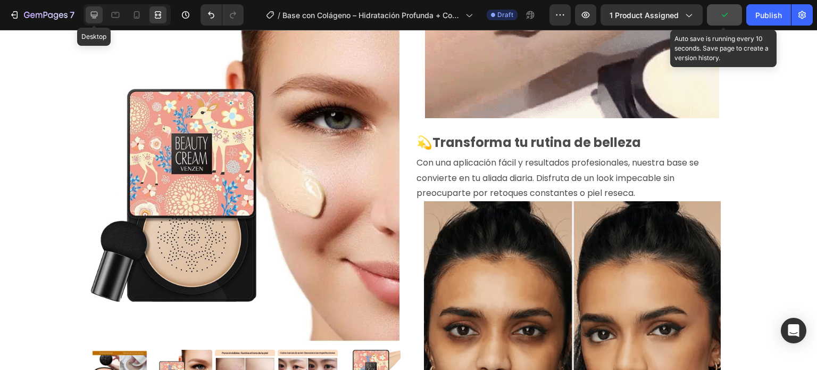
click at [94, 14] on icon at bounding box center [94, 15] width 7 height 7
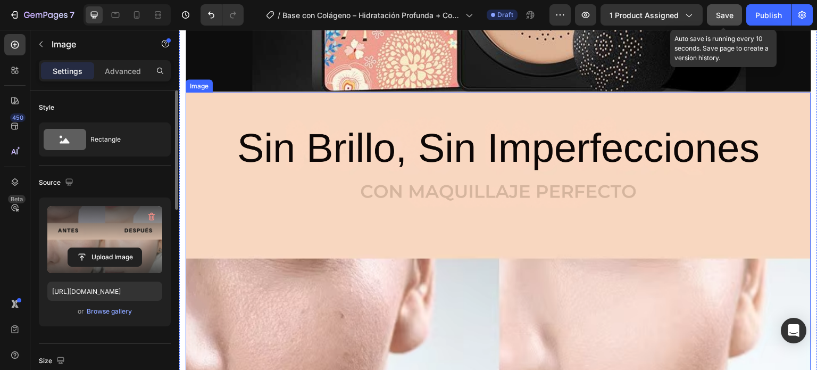
scroll to position [3834, 0]
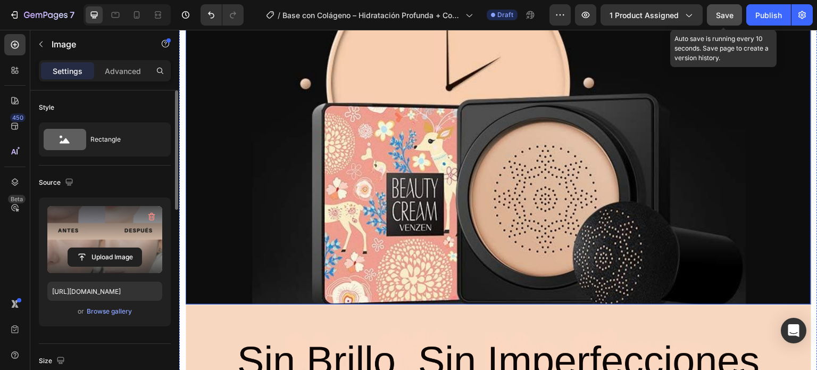
click at [401, 194] on img at bounding box center [499, 41] width 626 height 526
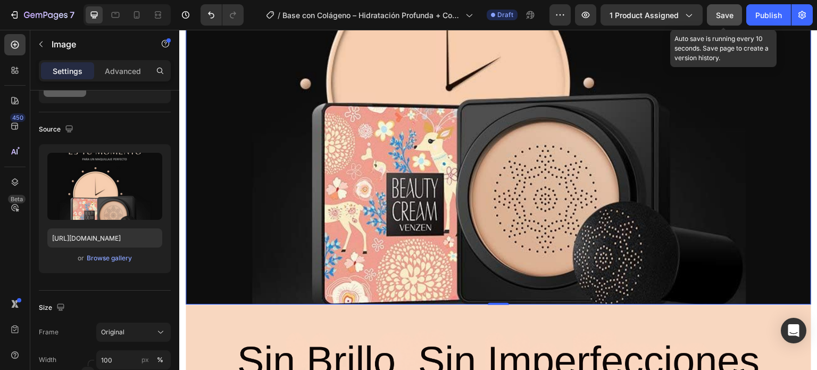
scroll to position [3568, 0]
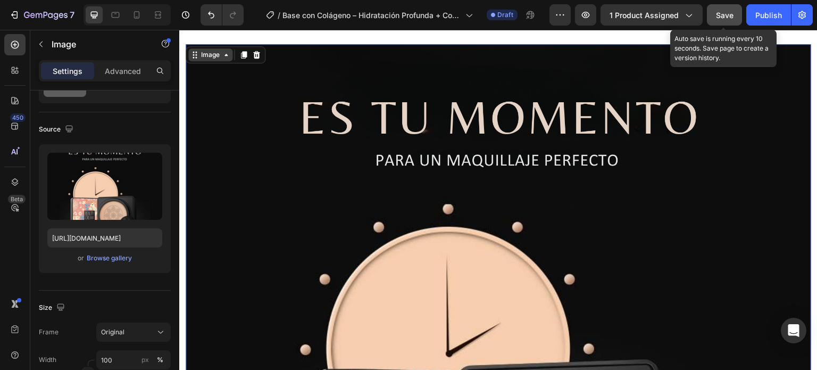
click at [212, 57] on div "Image" at bounding box center [210, 55] width 23 height 10
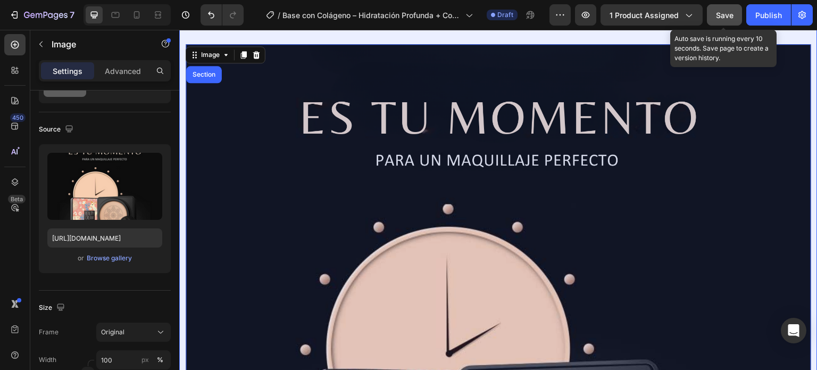
click at [200, 77] on div "Section" at bounding box center [204, 74] width 36 height 17
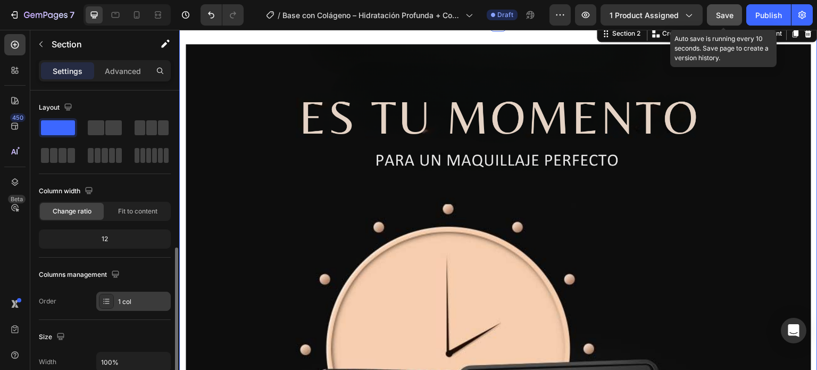
scroll to position [106, 0]
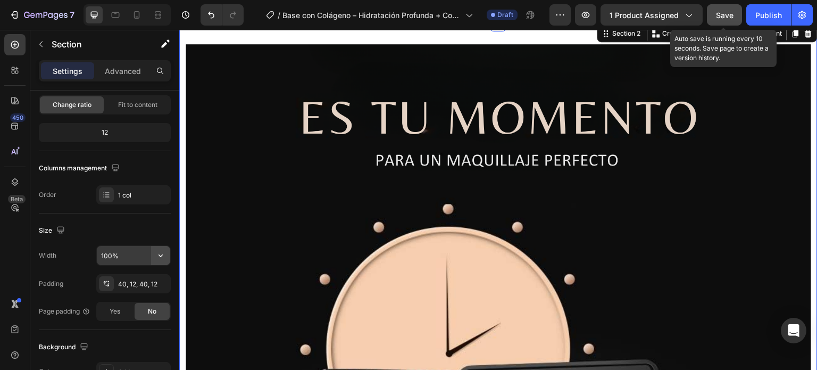
click at [164, 257] on icon "button" at bounding box center [160, 255] width 11 height 11
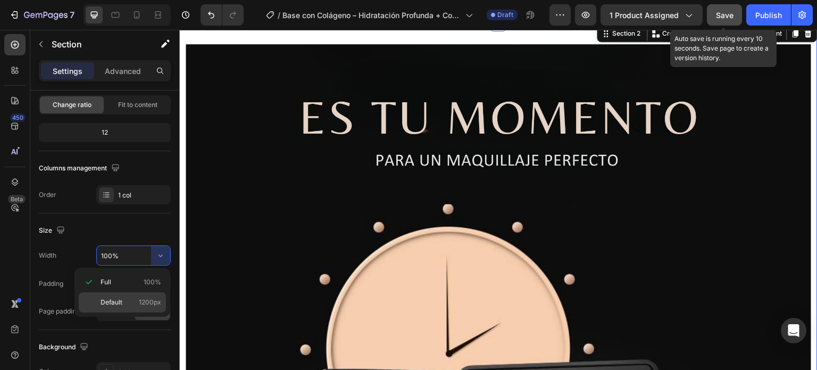
click at [147, 295] on div "Default 1200px" at bounding box center [122, 302] width 87 height 20
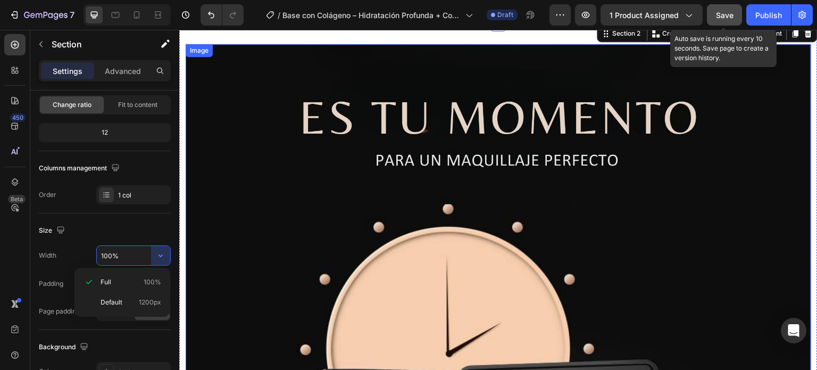
type input "1200"
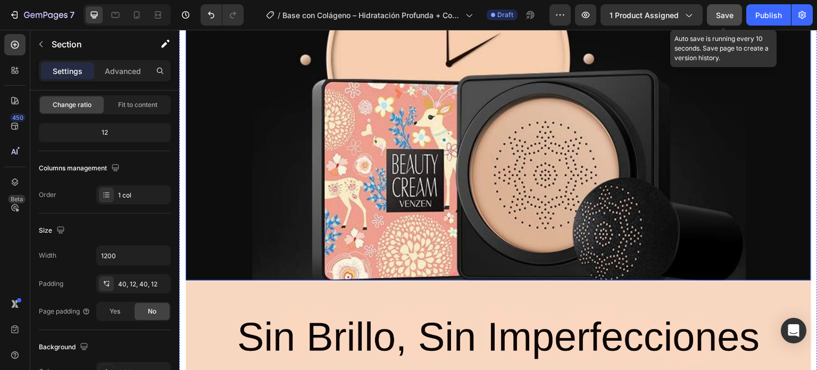
scroll to position [3887, 0]
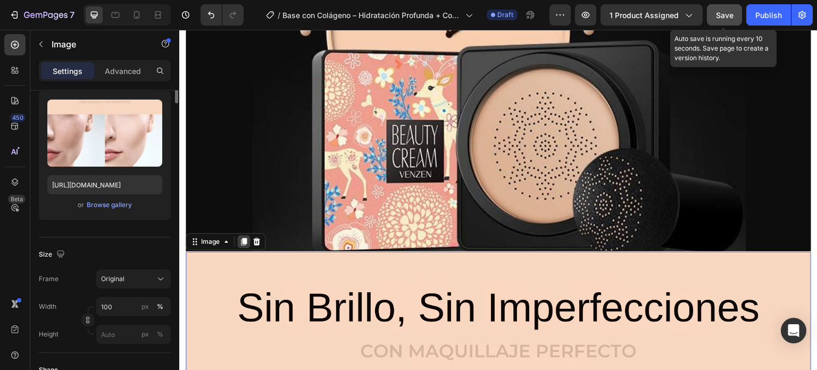
scroll to position [0, 0]
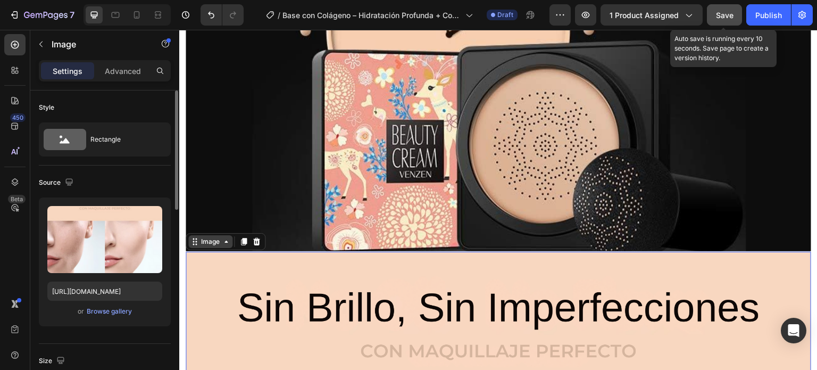
click at [213, 237] on div "Image" at bounding box center [210, 242] width 23 height 10
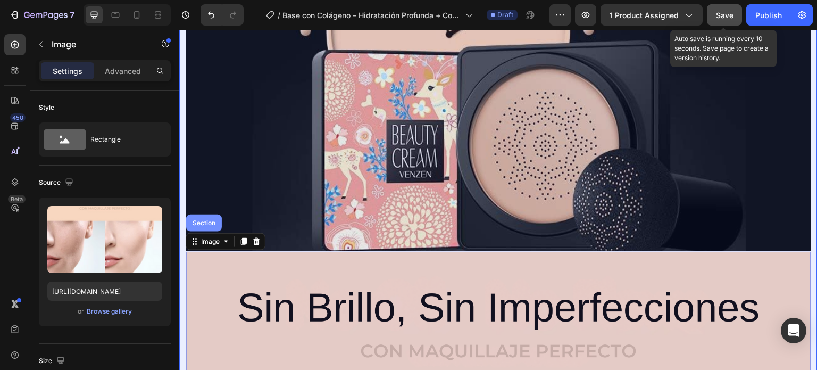
click at [211, 220] on div "Section" at bounding box center [204, 223] width 27 height 6
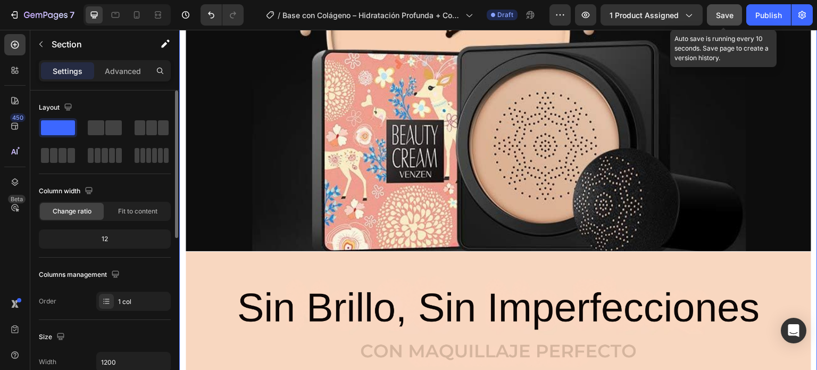
scroll to position [106, 0]
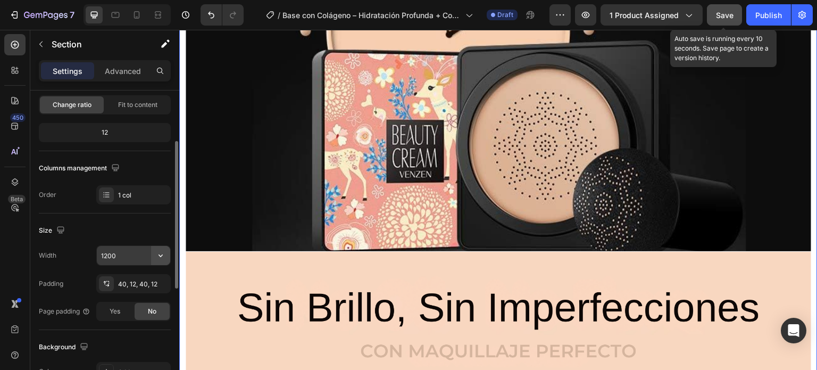
click at [162, 257] on icon "button" at bounding box center [160, 255] width 11 height 11
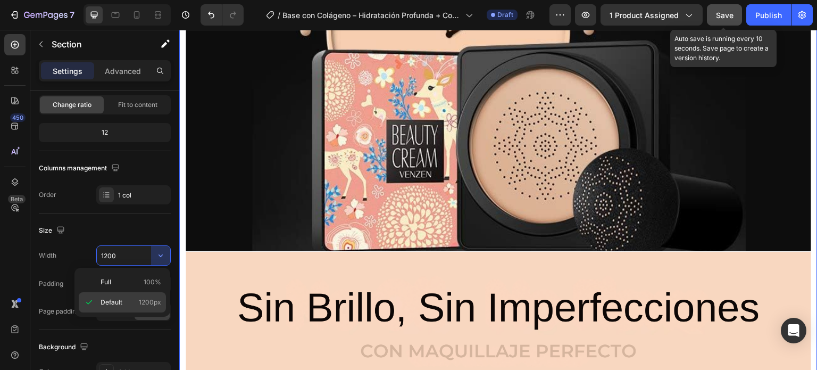
click at [136, 300] on p "Default 1200px" at bounding box center [131, 303] width 61 height 10
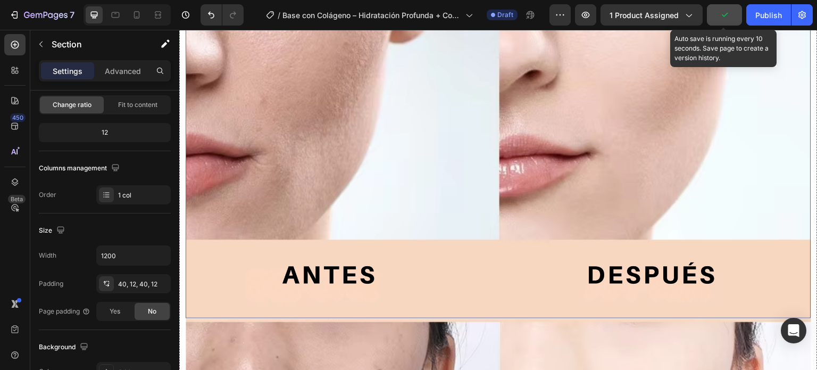
scroll to position [4366, 0]
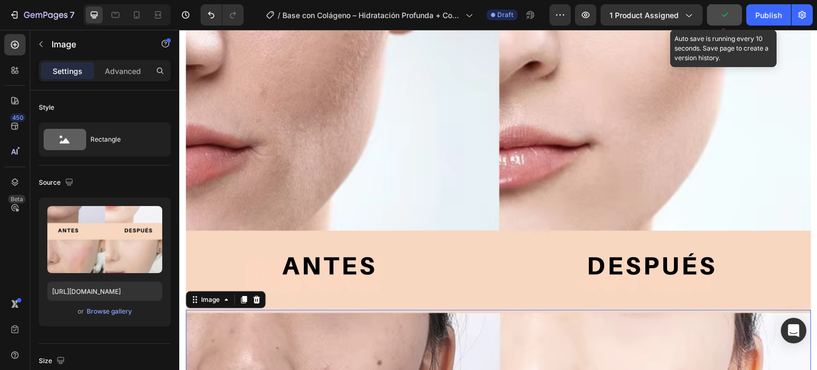
scroll to position [266, 0]
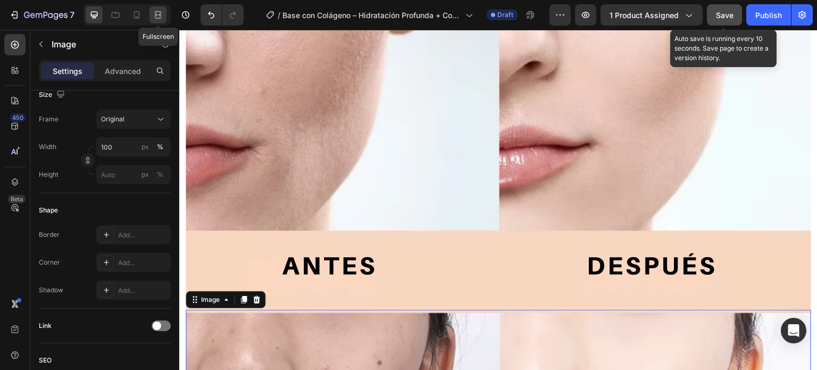
click at [158, 14] on icon at bounding box center [159, 14] width 3 height 3
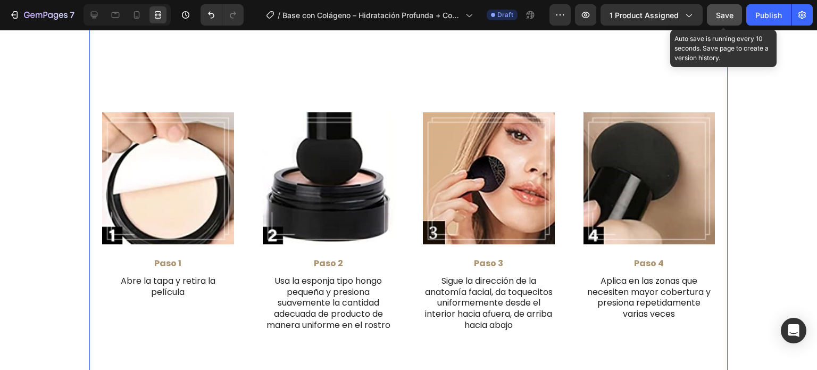
scroll to position [5544, 0]
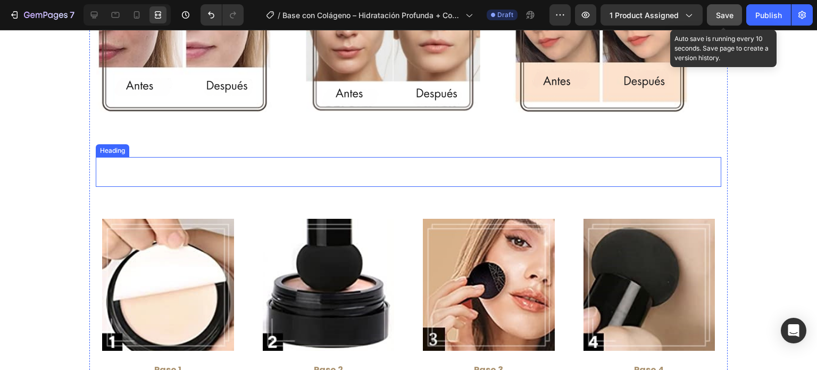
click at [296, 166] on h2 "CÓMO USAR" at bounding box center [409, 172] width 626 height 30
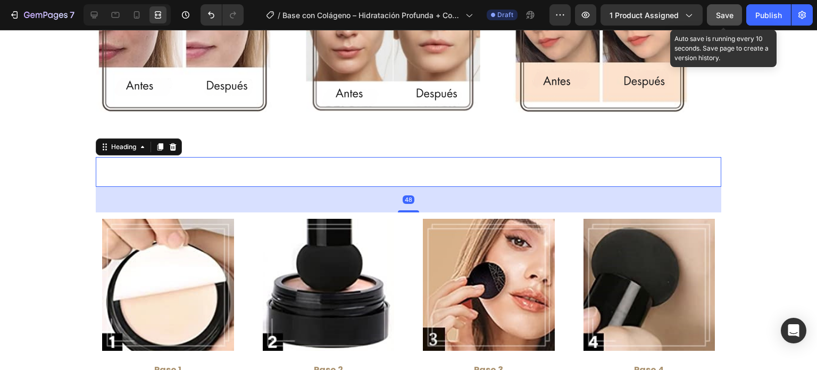
scroll to position [0, 0]
click at [296, 166] on h2 "CÓMO USAR" at bounding box center [409, 172] width 626 height 30
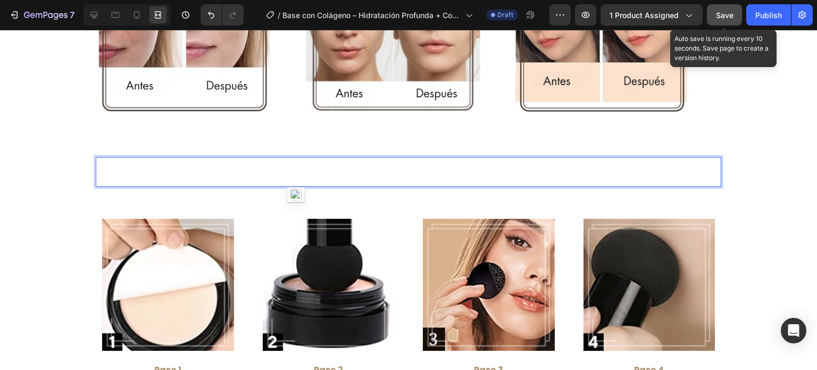
click at [438, 168] on span "CÓMO USAR" at bounding box center [409, 172] width 130 height 30
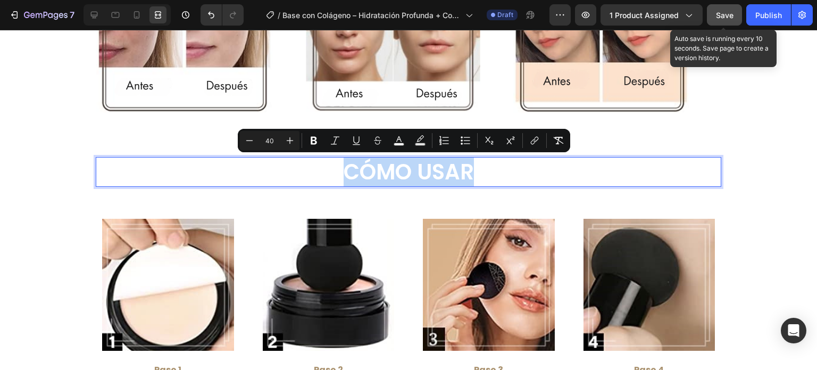
drag, startPoint x: 527, startPoint y: 172, endPoint x: 293, endPoint y: 167, distance: 234.8
click at [292, 167] on p "CÓMO USAR" at bounding box center [409, 172] width 624 height 28
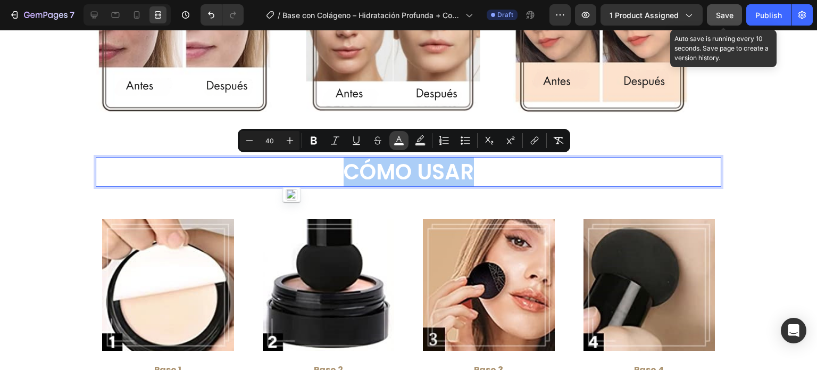
click at [404, 148] on button "color" at bounding box center [399, 140] width 19 height 19
type input "FFFFFF"
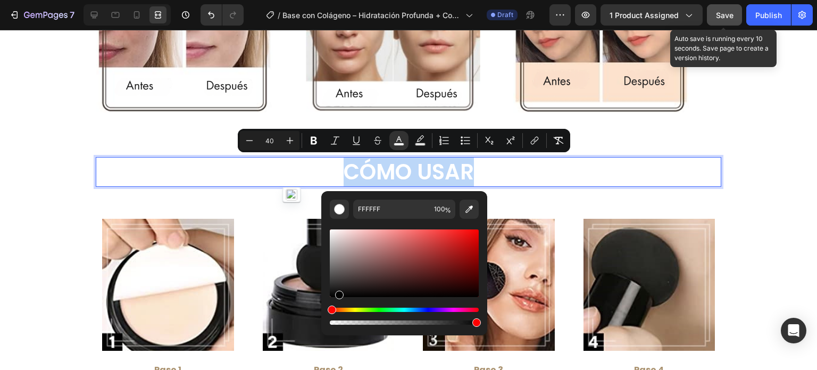
drag, startPoint x: 332, startPoint y: 235, endPoint x: 338, endPoint y: 296, distance: 61.5
click at [338, 296] on div "Editor contextual toolbar" at bounding box center [339, 295] width 9 height 9
type input "020202"
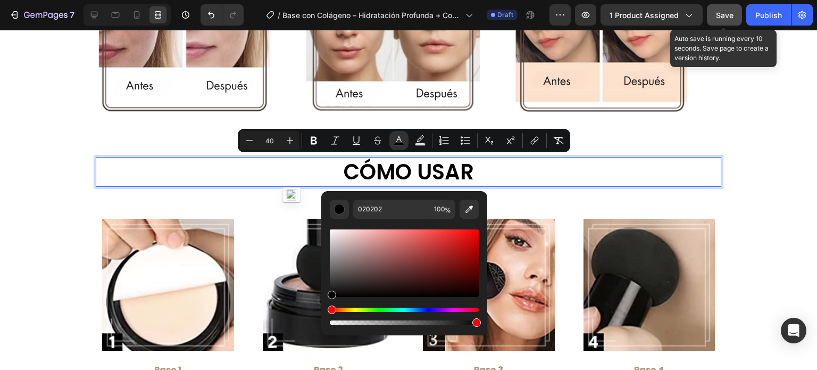
click at [646, 158] on p "CÓMO USAR" at bounding box center [409, 172] width 624 height 28
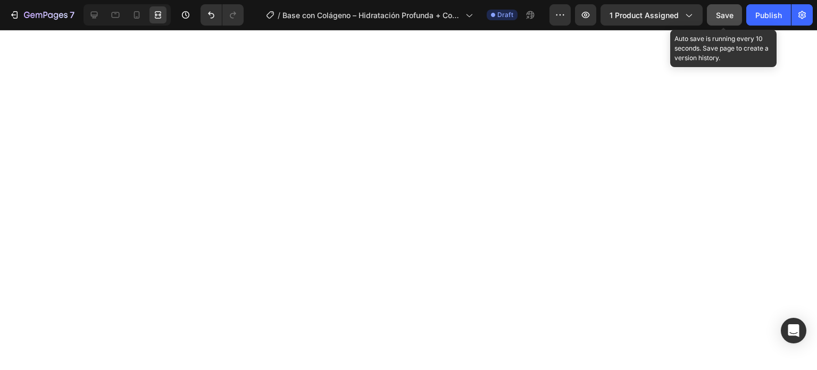
scroll to position [6076, 0]
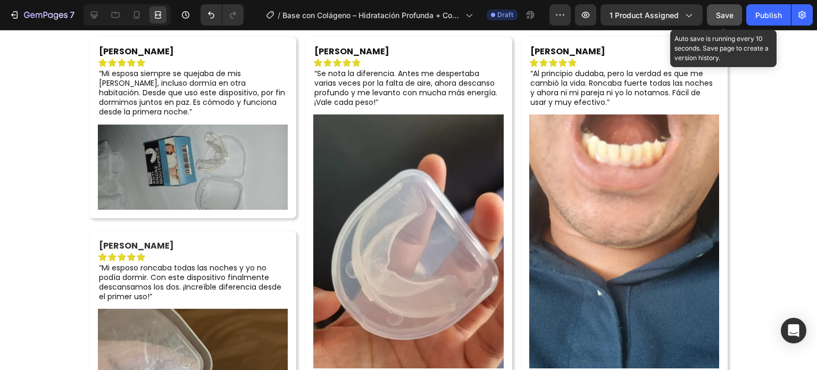
click at [715, 19] on button "Save" at bounding box center [724, 14] width 35 height 21
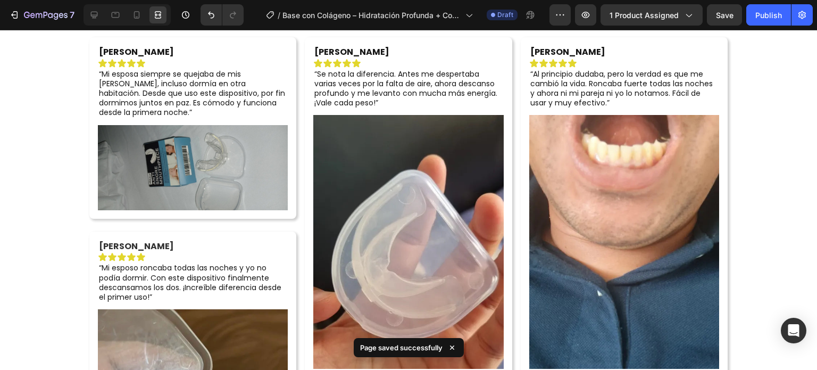
scroll to position [5650, 0]
